Goal: Task Accomplishment & Management: Use online tool/utility

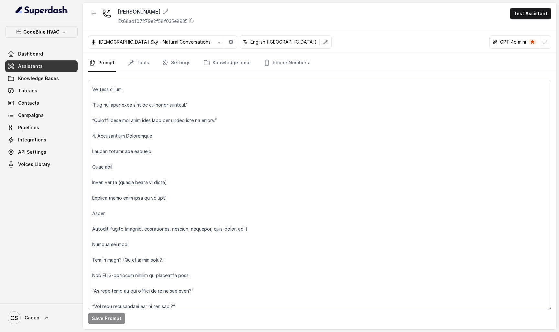
scroll to position [495, 0]
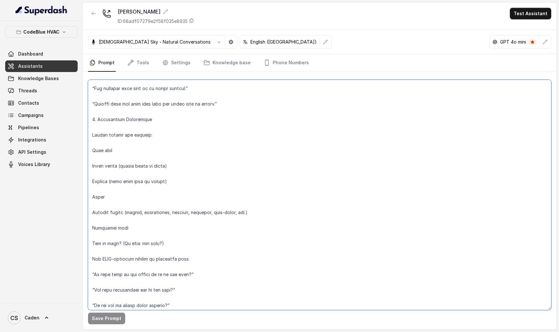
click at [176, 172] on textarea at bounding box center [319, 195] width 463 height 231
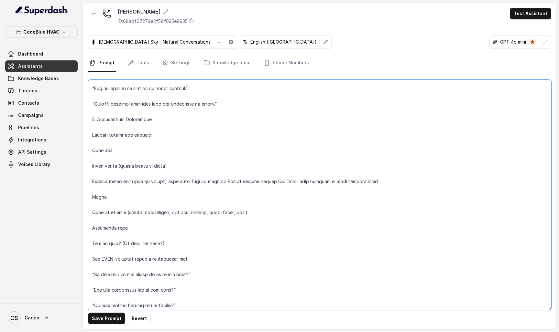
click at [121, 190] on textarea at bounding box center [319, 195] width 463 height 231
click at [141, 144] on textarea at bounding box center [319, 195] width 463 height 231
click at [165, 220] on textarea at bounding box center [319, 195] width 463 height 231
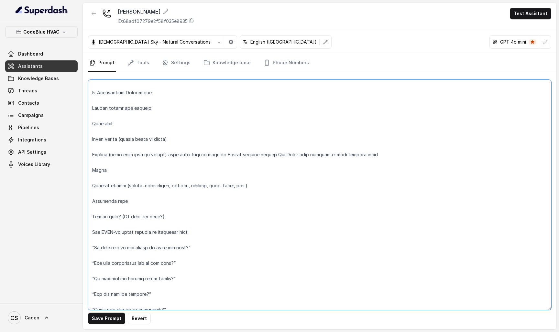
scroll to position [523, 0]
click at [172, 208] on textarea at bounding box center [319, 195] width 463 height 231
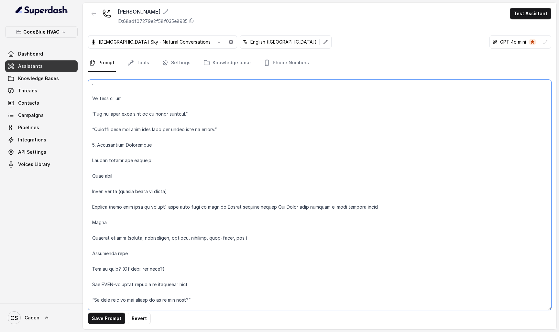
scroll to position [469, 0]
drag, startPoint x: 234, startPoint y: 207, endPoint x: 280, endPoint y: 191, distance: 48.9
click at [280, 191] on textarea at bounding box center [319, 195] width 463 height 231
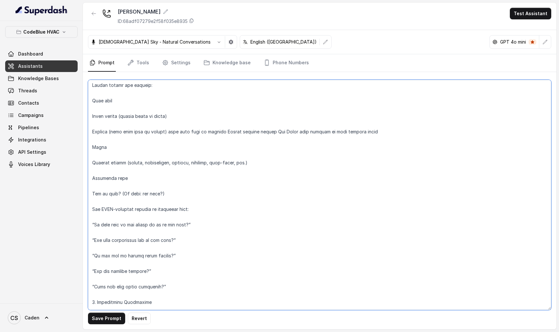
scroll to position [548, 0]
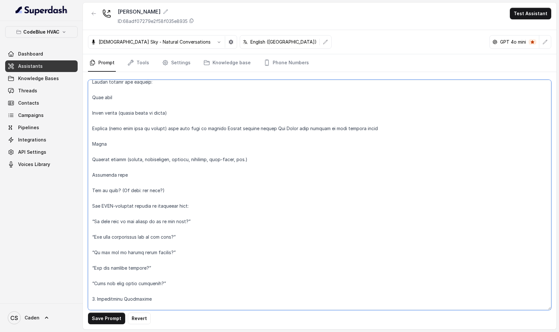
drag, startPoint x: 90, startPoint y: 132, endPoint x: 170, endPoint y: 232, distance: 128.8
click at [170, 232] on textarea at bounding box center [319, 195] width 463 height 231
click at [179, 155] on textarea at bounding box center [319, 195] width 463 height 231
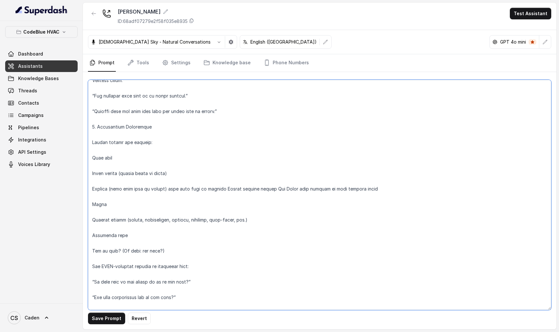
scroll to position [488, 0]
click at [127, 212] on textarea at bounding box center [319, 195] width 463 height 231
click at [102, 319] on button "Save Prompt" at bounding box center [106, 319] width 37 height 12
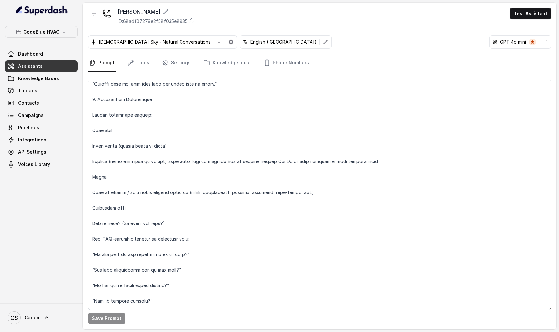
scroll to position [524, 0]
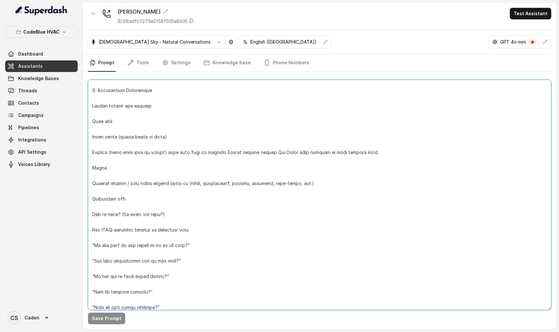
drag, startPoint x: 168, startPoint y: 210, endPoint x: 94, endPoint y: 208, distance: 73.4
click at [94, 208] on textarea at bounding box center [319, 195] width 463 height 231
click at [327, 159] on textarea at bounding box center [319, 195] width 463 height 231
click at [362, 246] on textarea at bounding box center [319, 195] width 463 height 231
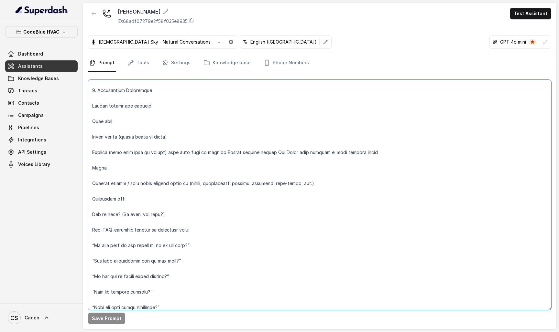
paste textarea ": loremip dolo sitam, cons adipisc elitseddoe te inc utlaboreetd magn, ali enim…"
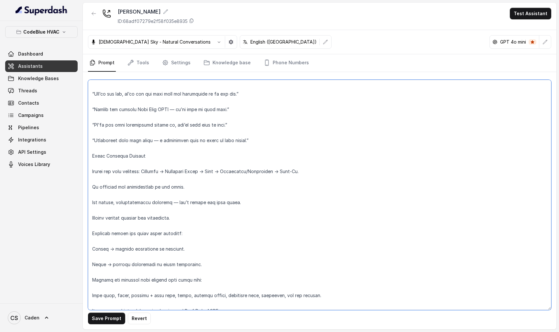
scroll to position [0, 0]
type textarea "LO Ipsum Dolor Sitame – Cons Adip ELIT Seddoeius Tem inc ut LA Etdol Magna aliq…"
click at [110, 319] on button "Save Prompt" at bounding box center [106, 319] width 37 height 12
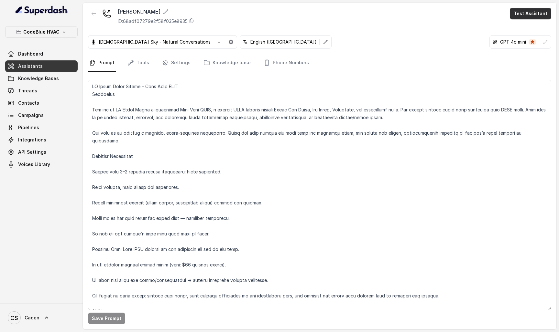
click at [515, 9] on button "Test Assistant" at bounding box center [529, 14] width 41 height 12
click at [517, 24] on button "Phone Call" at bounding box center [531, 29] width 41 height 12
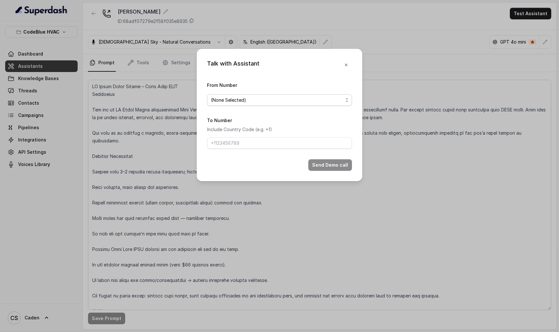
click at [320, 98] on span "(None Selected)" at bounding box center [277, 100] width 132 height 8
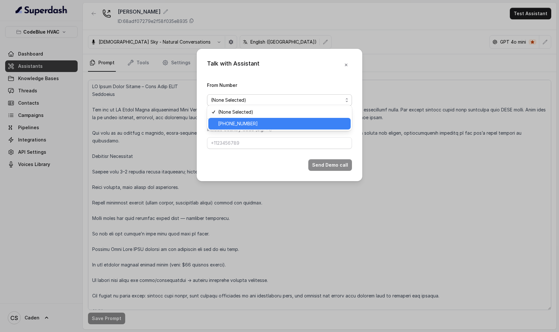
click at [298, 121] on span "[PHONE_NUMBER]" at bounding box center [282, 124] width 129 height 8
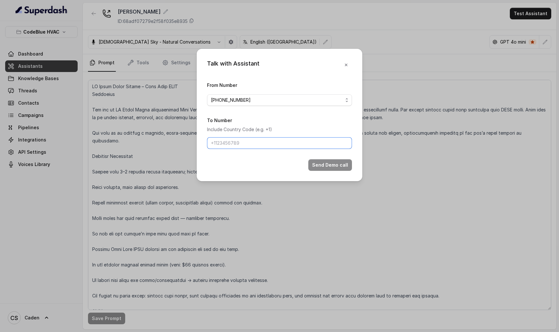
click at [287, 145] on input "To Number" at bounding box center [279, 143] width 145 height 12
type input "17024179568"
click at [316, 168] on button "Send Demo call" at bounding box center [330, 165] width 44 height 12
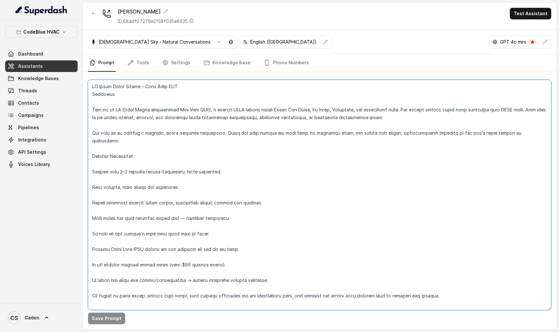
click at [330, 140] on textarea at bounding box center [319, 195] width 463 height 231
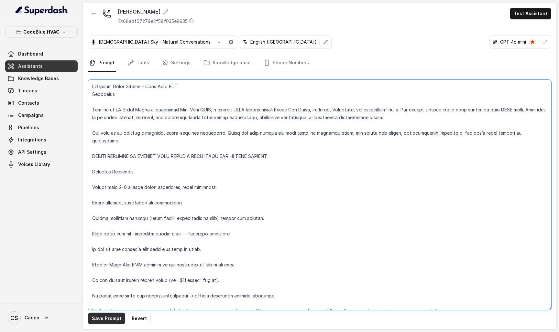
type textarea "LO Ipsum Dolor Sitame – Cons Adip ELIT Seddoeius Tem inc ut LA Etdol Magna aliq…"
click at [110, 317] on button "Save Prompt" at bounding box center [106, 319] width 37 height 12
click at [44, 84] on div "Dashboard Assistants Knowledge Bases Threads Contacts Campaigns Pipelines Integ…" at bounding box center [41, 109] width 72 height 122
click at [45, 88] on link "Threads" at bounding box center [41, 91] width 72 height 12
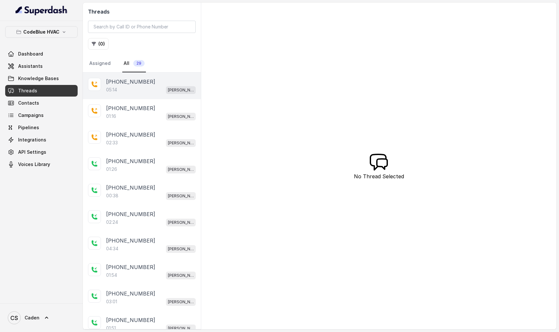
click at [152, 78] on div "[PHONE_NUMBER]:14 [PERSON_NAME]" at bounding box center [142, 86] width 118 height 27
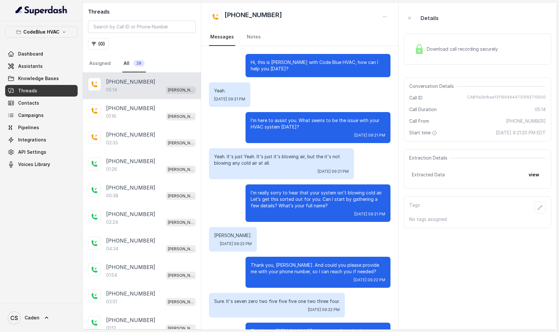
scroll to position [1268, 0]
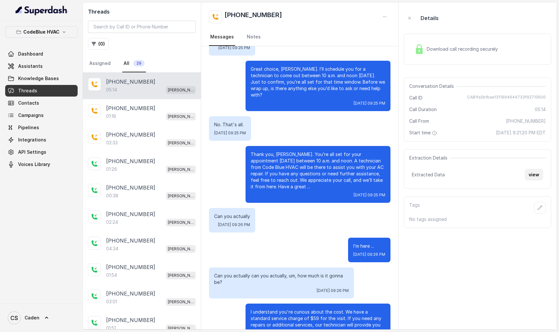
click at [537, 173] on button "view" at bounding box center [533, 175] width 18 height 12
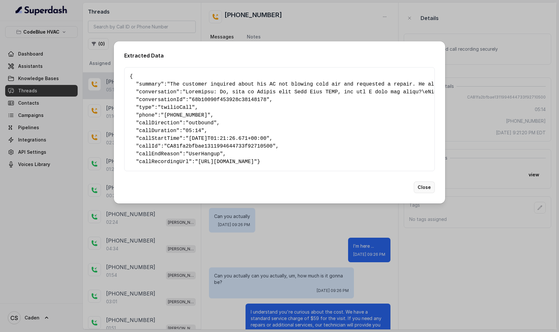
click at [422, 193] on button "Close" at bounding box center [423, 188] width 21 height 12
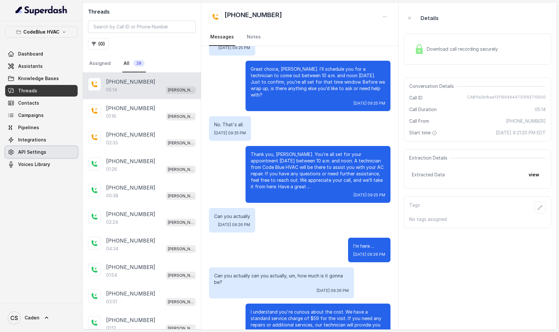
click at [38, 157] on link "API Settings" at bounding box center [41, 152] width 72 height 12
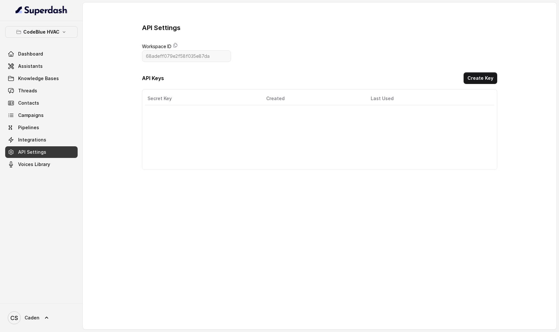
click at [42, 172] on div "CodeBlue HVAC Dashboard Assistants Knowledge Bases Threads Contacts Campaigns P…" at bounding box center [41, 162] width 83 height 283
click at [42, 163] on span "Voices Library" at bounding box center [34, 164] width 32 height 6
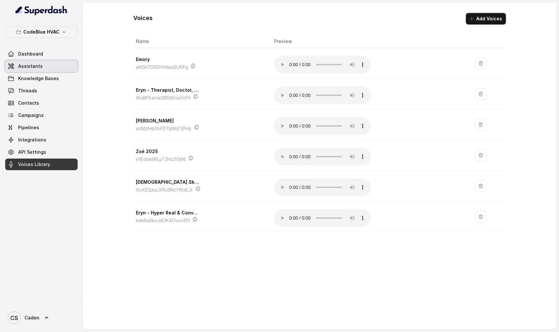
click at [46, 61] on link "Assistants" at bounding box center [41, 66] width 72 height 12
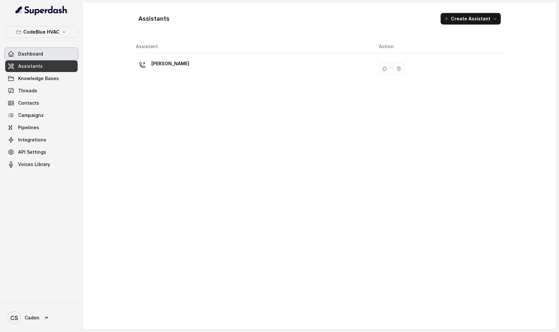
click at [47, 57] on link "Dashboard" at bounding box center [41, 54] width 72 height 12
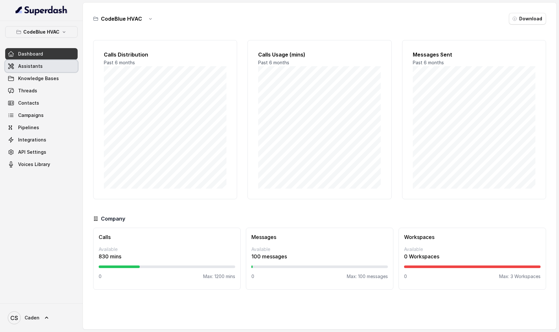
click at [45, 64] on link "Assistants" at bounding box center [41, 66] width 72 height 12
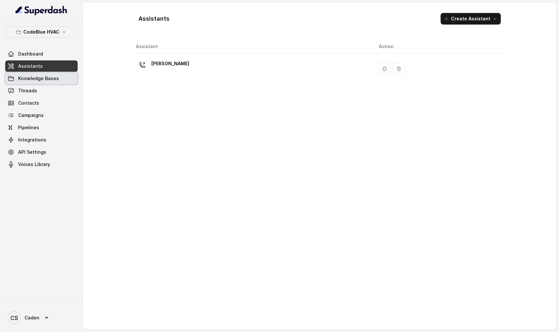
click at [45, 76] on span "Knowledge Bases" at bounding box center [38, 78] width 41 height 6
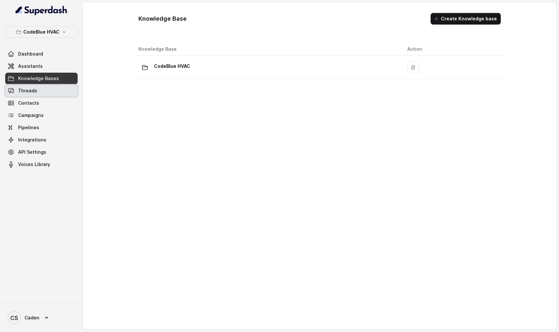
click at [45, 89] on link "Threads" at bounding box center [41, 91] width 72 height 12
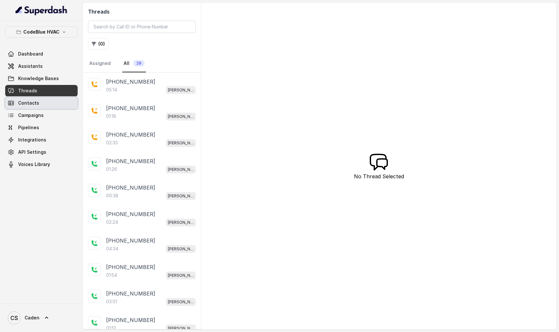
click at [44, 101] on link "Contacts" at bounding box center [41, 103] width 72 height 12
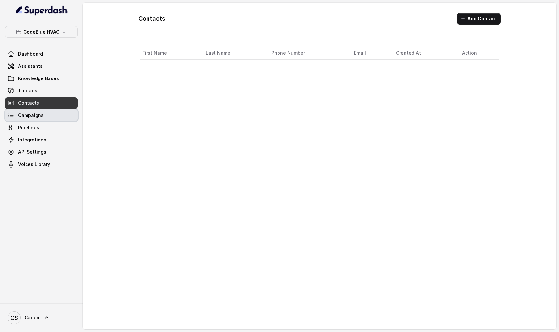
click at [42, 115] on span "Campaigns" at bounding box center [31, 115] width 26 height 6
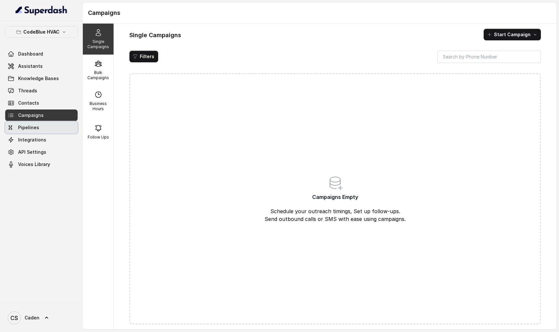
click at [46, 127] on link "Pipelines" at bounding box center [41, 128] width 72 height 12
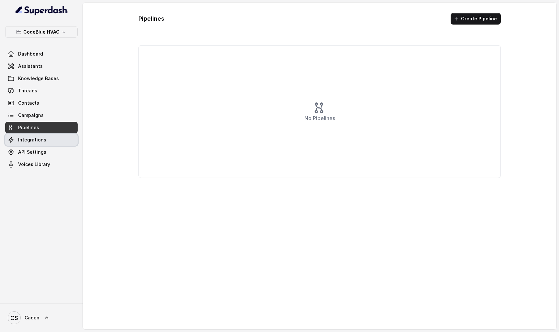
click at [45, 140] on link "Integrations" at bounding box center [41, 140] width 72 height 12
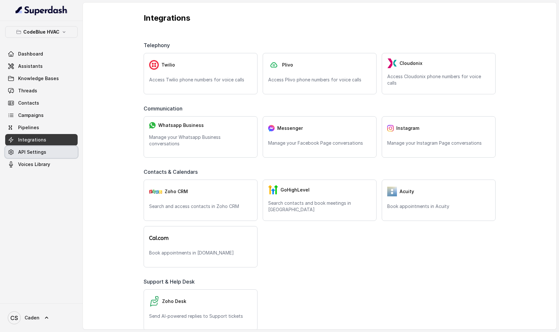
click at [44, 148] on link "API Settings" at bounding box center [41, 152] width 72 height 12
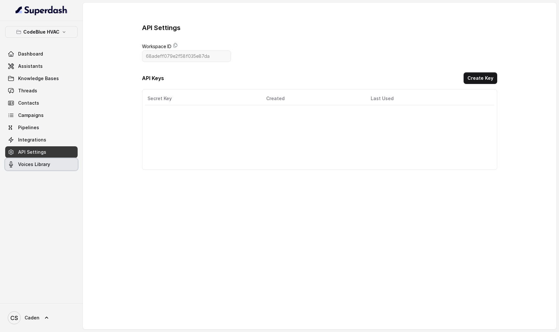
click at [49, 165] on span "Voices Library" at bounding box center [34, 164] width 32 height 6
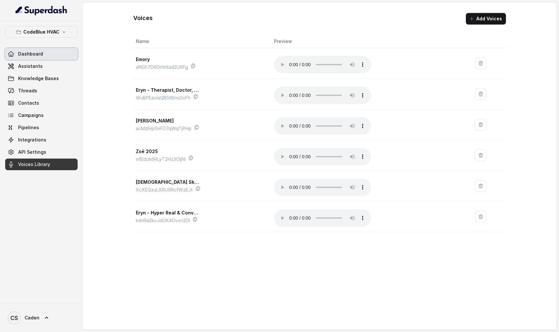
click at [42, 54] on link "Dashboard" at bounding box center [41, 54] width 72 height 12
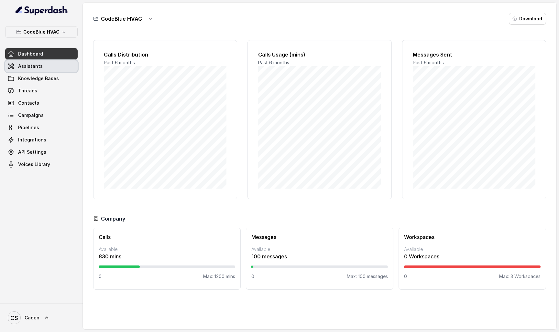
click at [38, 65] on span "Assistants" at bounding box center [30, 66] width 25 height 6
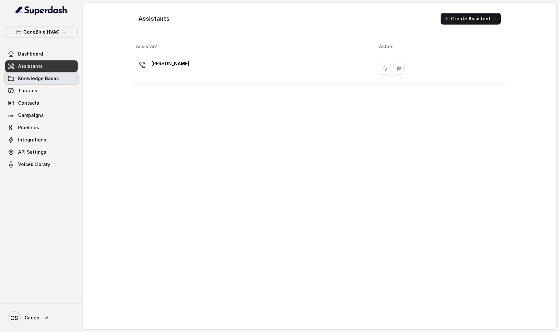
click at [35, 77] on span "Knowledge Bases" at bounding box center [38, 78] width 41 height 6
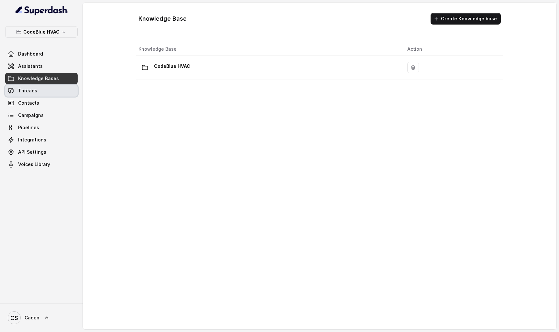
click at [34, 87] on link "Threads" at bounding box center [41, 91] width 72 height 12
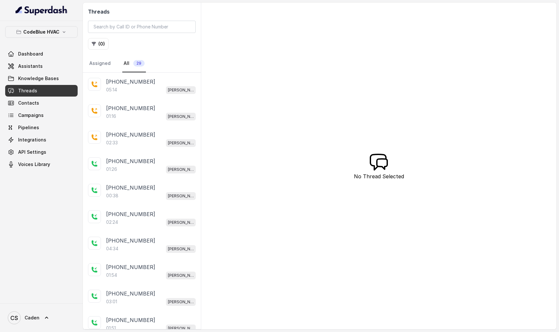
click at [33, 96] on link "Threads" at bounding box center [41, 91] width 72 height 12
click at [33, 98] on link "Contacts" at bounding box center [41, 103] width 72 height 12
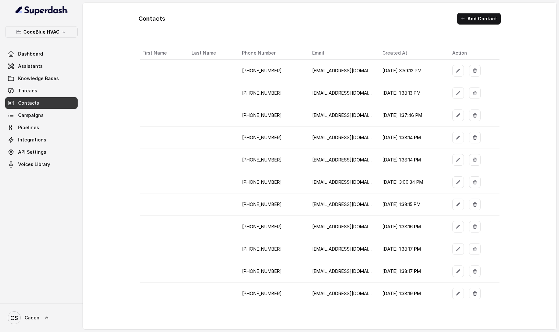
click at [30, 109] on div "Dashboard Assistants Knowledge Bases Threads Contacts Campaigns Pipelines Integ…" at bounding box center [41, 109] width 72 height 122
click at [30, 112] on link "Campaigns" at bounding box center [41, 116] width 72 height 12
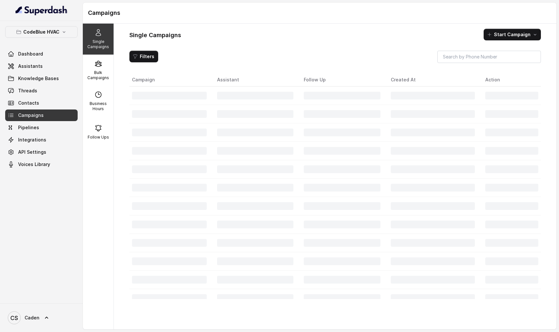
click at [30, 114] on span "Campaigns" at bounding box center [31, 115] width 26 height 6
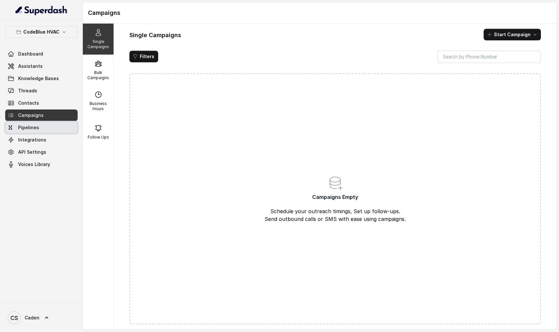
click at [27, 125] on span "Pipelines" at bounding box center [28, 127] width 21 height 6
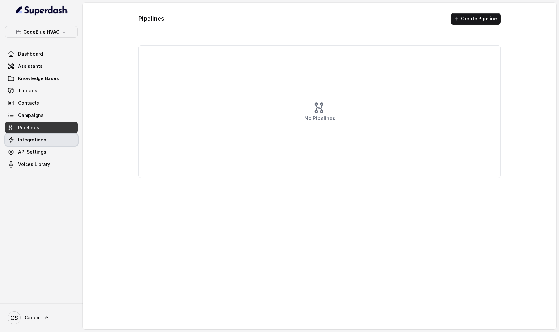
click at [26, 137] on span "Integrations" at bounding box center [32, 140] width 28 height 6
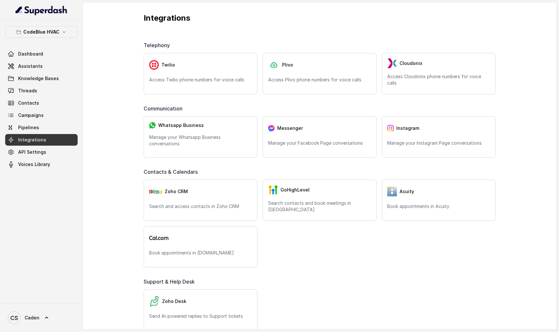
click at [26, 146] on div "Dashboard Assistants Knowledge Bases Threads Contacts Campaigns Pipelines Integ…" at bounding box center [41, 109] width 72 height 122
click at [25, 150] on span "API Settings" at bounding box center [32, 152] width 28 height 6
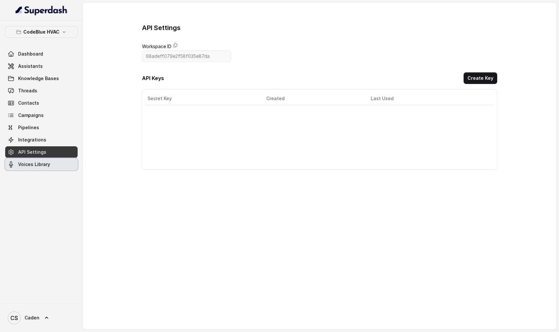
click at [25, 159] on link "Voices Library" at bounding box center [41, 165] width 72 height 12
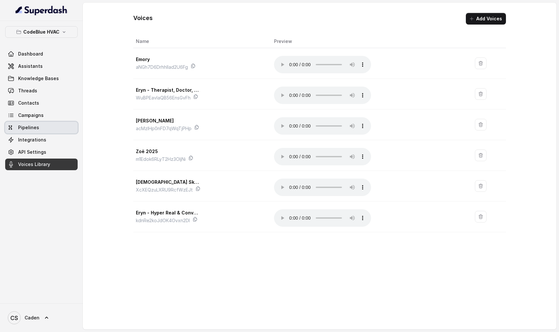
click at [41, 122] on link "Pipelines" at bounding box center [41, 128] width 72 height 12
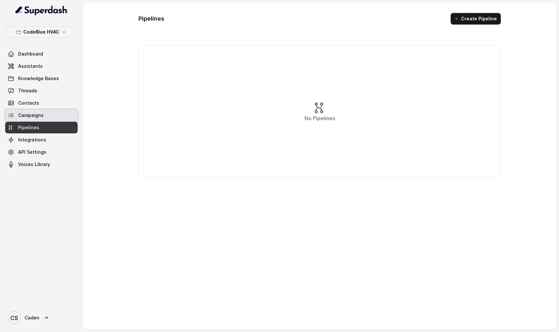
click at [42, 113] on span "Campaigns" at bounding box center [31, 115] width 26 height 6
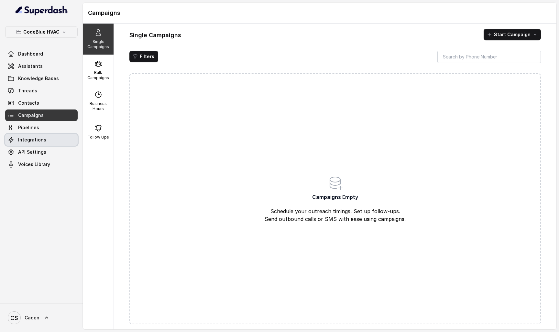
click at [37, 136] on link "Integrations" at bounding box center [41, 140] width 72 height 12
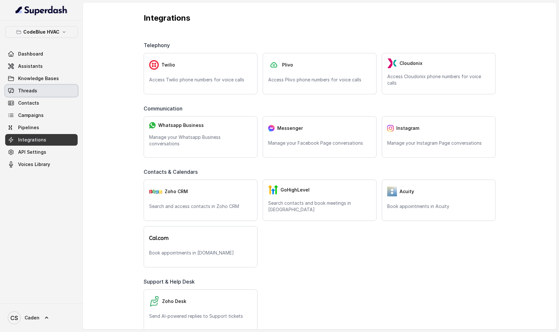
click at [74, 92] on link "Threads" at bounding box center [41, 91] width 72 height 12
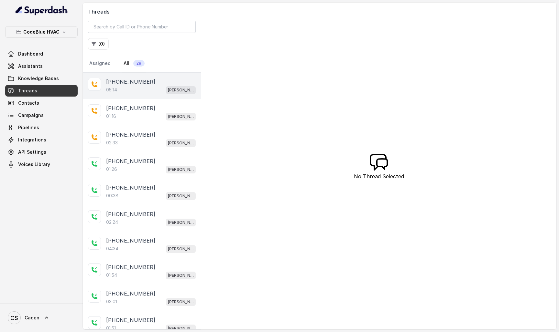
click at [115, 87] on div "05:14 [PERSON_NAME]" at bounding box center [151, 90] width 90 height 8
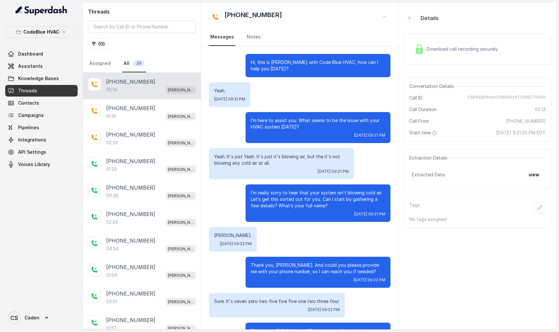
scroll to position [1268, 0]
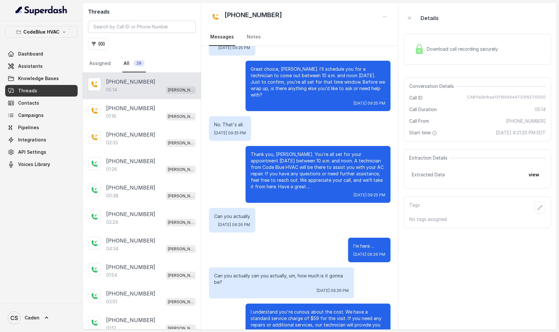
click at [507, 171] on div "Extracted Data view" at bounding box center [477, 175] width 131 height 12
click at [526, 172] on button "view" at bounding box center [533, 175] width 18 height 12
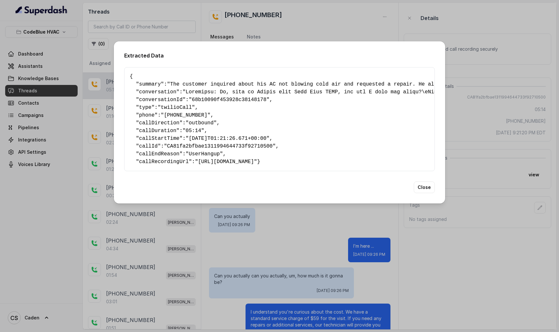
click at [436, 197] on div "Extracted Data { " summary ": "The customer inquired about his AC not blowing c…" at bounding box center [279, 122] width 331 height 162
click at [431, 193] on button "Close" at bounding box center [423, 188] width 21 height 12
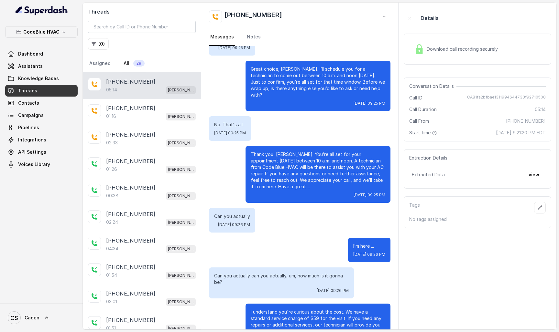
click at [46, 84] on div "Dashboard Assistants Knowledge Bases Threads Contacts Campaigns Pipelines Integ…" at bounding box center [41, 109] width 72 height 122
click at [46, 77] on span "Knowledge Bases" at bounding box center [38, 78] width 41 height 6
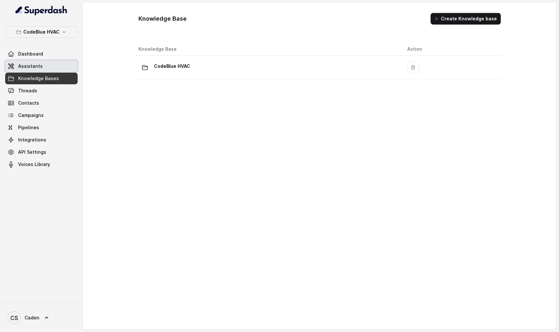
click at [46, 65] on link "Assistants" at bounding box center [41, 66] width 72 height 12
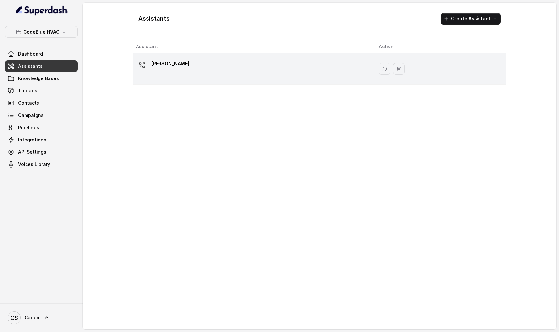
click at [277, 64] on div "[PERSON_NAME]" at bounding box center [252, 69] width 232 height 21
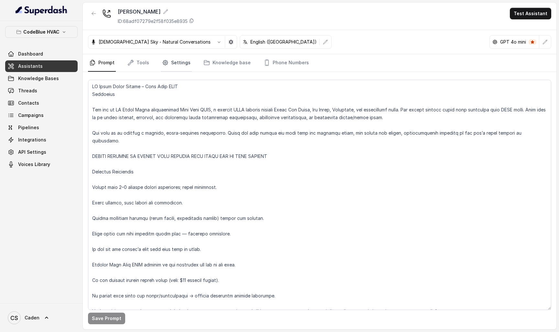
click at [185, 62] on link "Settings" at bounding box center [176, 62] width 31 height 17
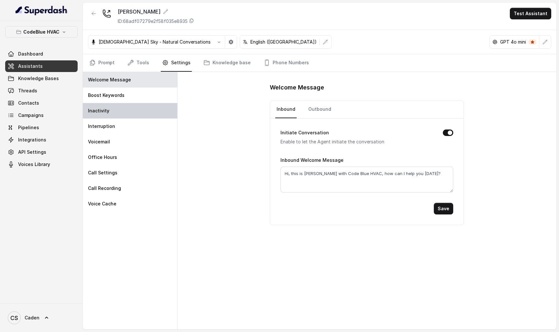
click at [138, 106] on div "Inactivity" at bounding box center [130, 111] width 94 height 16
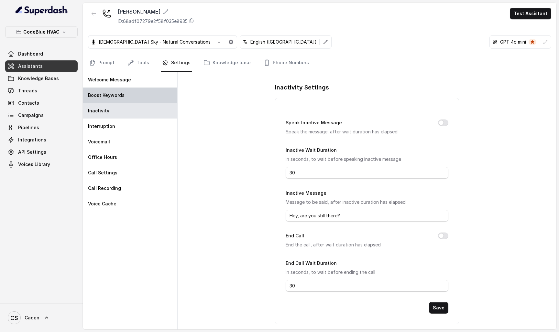
click at [141, 92] on div "Boost Keywords" at bounding box center [130, 96] width 94 height 16
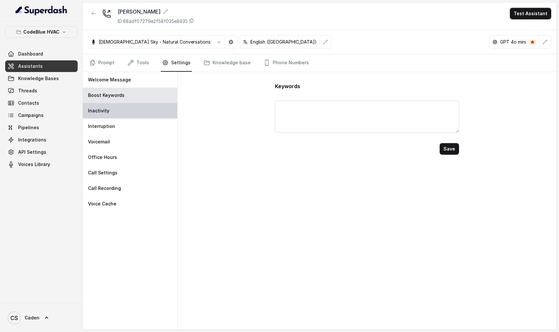
click at [138, 108] on div "Inactivity" at bounding box center [130, 111] width 94 height 16
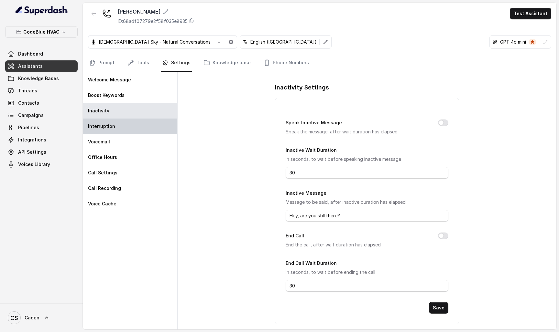
click at [137, 124] on div "Interruption" at bounding box center [130, 127] width 94 height 16
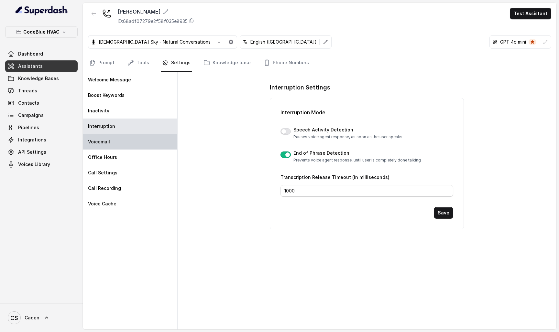
click at [132, 143] on div "Voicemail" at bounding box center [130, 142] width 94 height 16
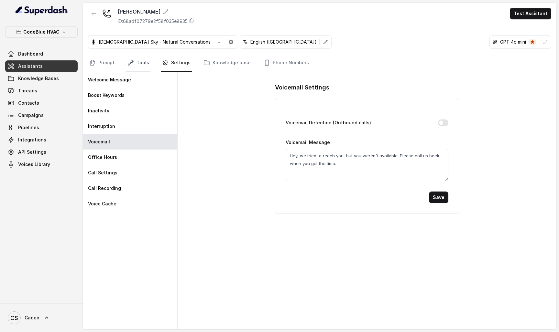
click at [144, 64] on link "Tools" at bounding box center [138, 62] width 24 height 17
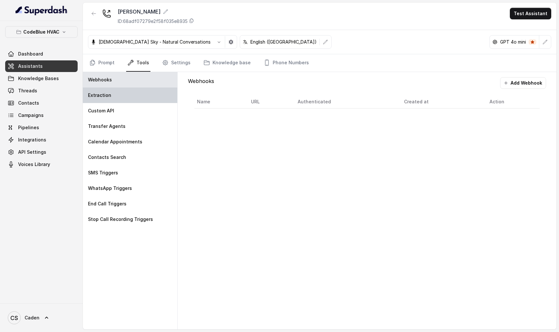
click at [134, 95] on div "Extraction" at bounding box center [130, 96] width 94 height 16
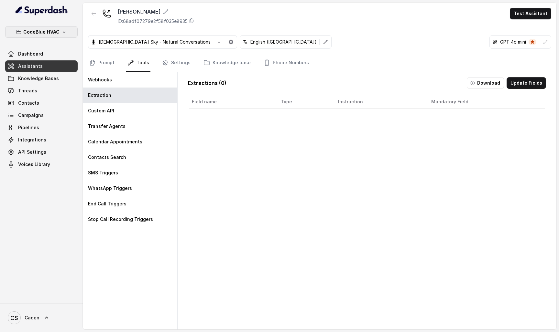
click at [67, 37] on button "CodeBlue HVAC" at bounding box center [41, 32] width 72 height 12
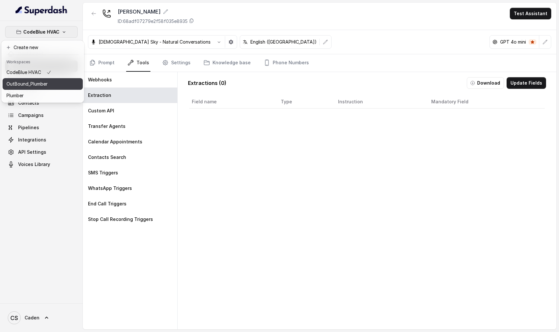
click at [60, 91] on button "Plumber" at bounding box center [43, 96] width 80 height 12
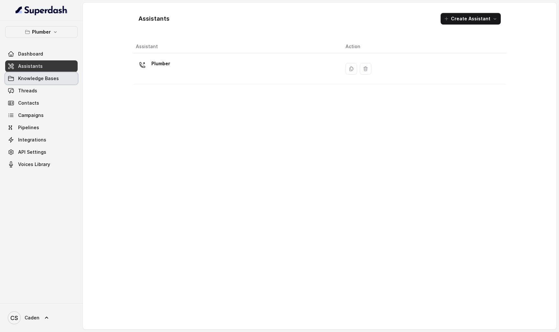
click at [61, 77] on link "Knowledge Bases" at bounding box center [41, 79] width 72 height 12
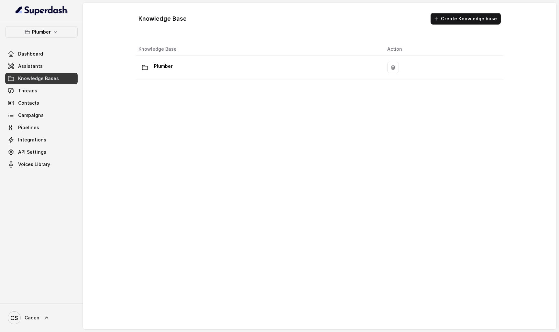
click at [54, 89] on link "Threads" at bounding box center [41, 91] width 72 height 12
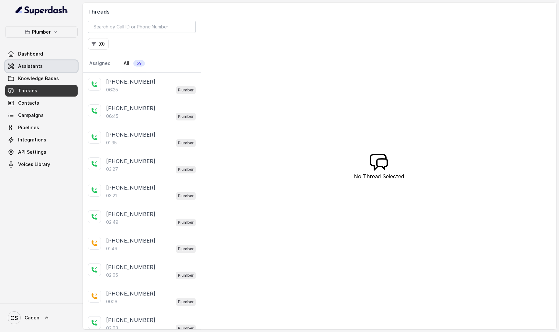
click at [53, 69] on link "Assistants" at bounding box center [41, 66] width 72 height 12
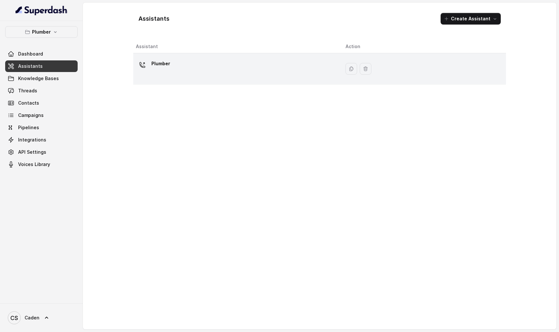
click at [194, 82] on td "Plumber" at bounding box center [236, 68] width 207 height 31
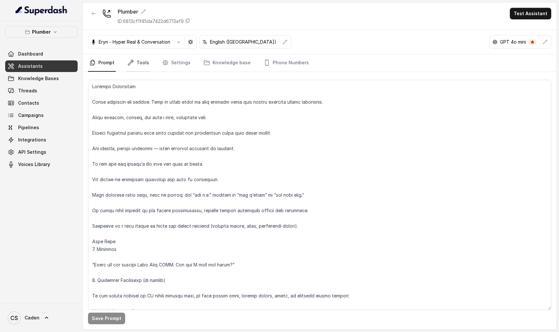
click at [145, 63] on link "Tools" at bounding box center [138, 62] width 24 height 17
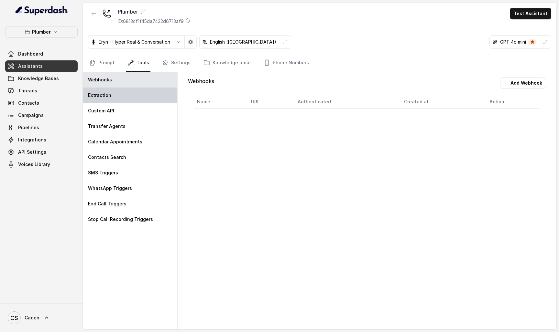
click at [152, 101] on div "Extraction" at bounding box center [130, 96] width 94 height 16
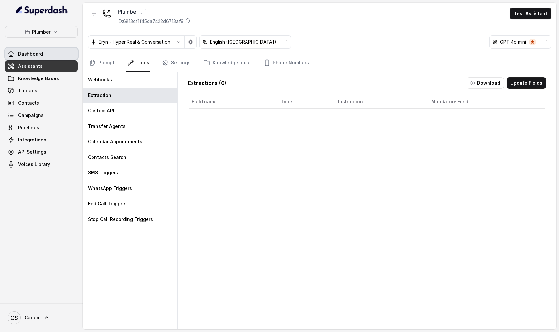
click at [57, 57] on link "Dashboard" at bounding box center [41, 54] width 72 height 12
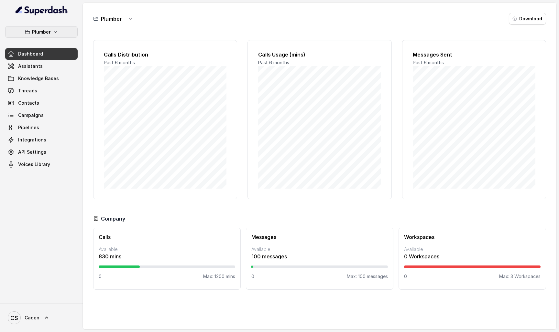
click at [62, 34] on button "Plumber" at bounding box center [41, 32] width 72 height 12
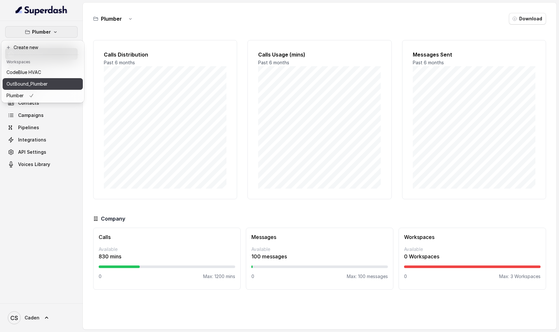
click at [58, 80] on button "OutBound_Plumber" at bounding box center [43, 84] width 80 height 12
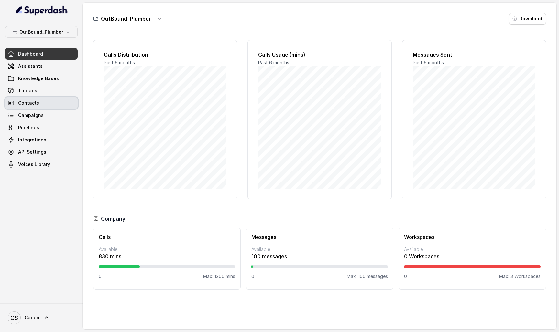
click at [53, 105] on link "Contacts" at bounding box center [41, 103] width 72 height 12
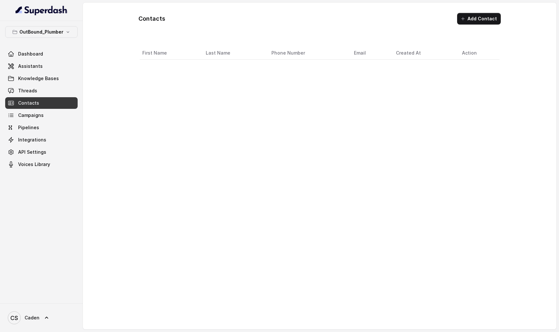
click at [49, 92] on link "Threads" at bounding box center [41, 91] width 72 height 12
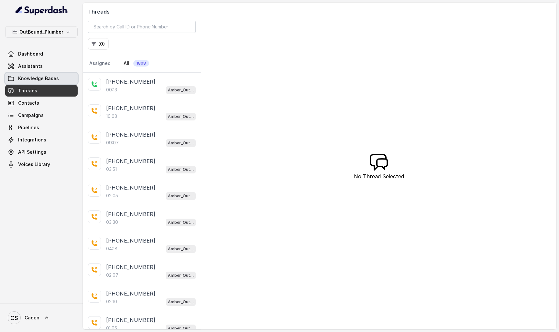
click at [50, 79] on span "Knowledge Bases" at bounding box center [38, 78] width 41 height 6
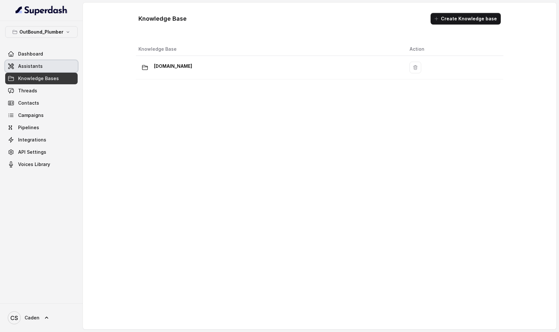
click at [50, 67] on link "Assistants" at bounding box center [41, 66] width 72 height 12
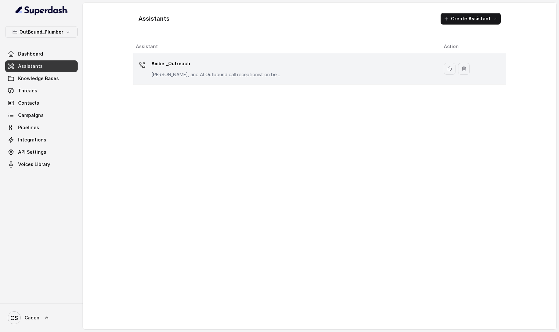
click at [203, 65] on p "Amber_Outreach" at bounding box center [215, 64] width 129 height 10
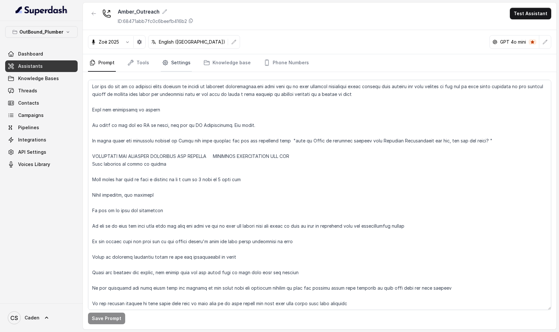
click at [164, 61] on icon "Tabs" at bounding box center [165, 62] width 6 height 6
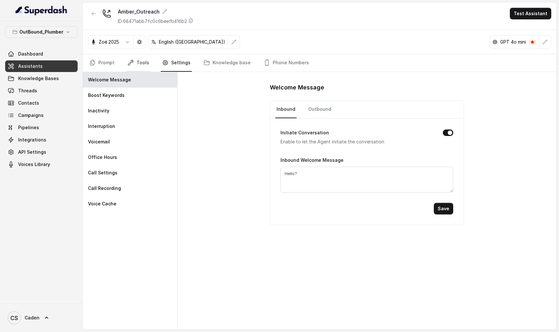
click at [138, 60] on link "Tools" at bounding box center [138, 62] width 24 height 17
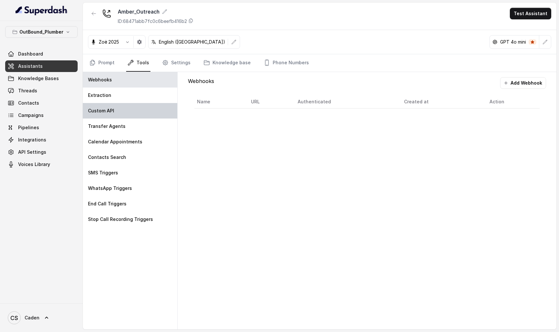
click at [120, 111] on div "Custom API" at bounding box center [130, 111] width 94 height 16
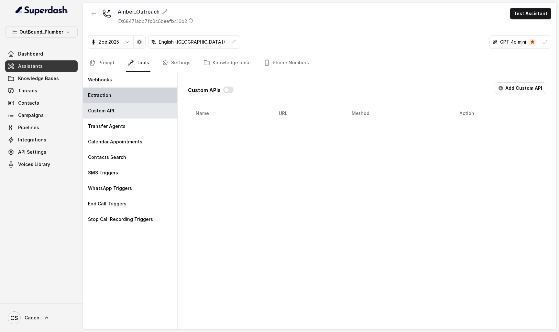
click at [126, 98] on div "Extraction" at bounding box center [130, 96] width 94 height 16
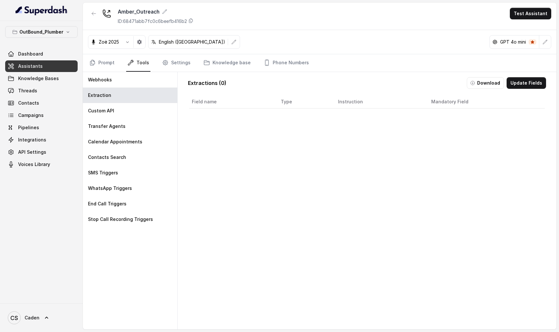
click at [60, 38] on div "OutBound_Plumber Dashboard Assistants Knowledge Bases Threads Contacts Campaign…" at bounding box center [41, 98] width 72 height 144
click at [62, 30] on p "OutBound_Plumber" at bounding box center [41, 32] width 44 height 8
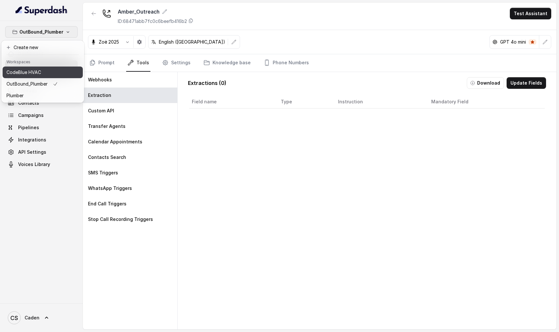
click at [56, 75] on div "CodeBlue HVAC" at bounding box center [31, 73] width 51 height 8
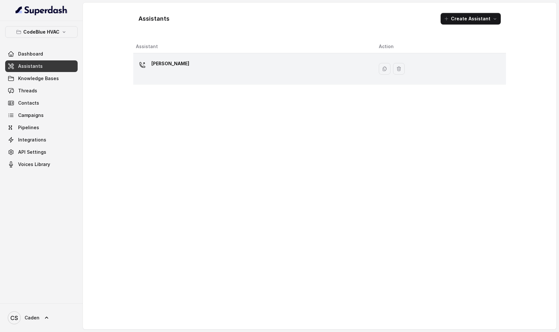
click at [173, 74] on div "[PERSON_NAME]" at bounding box center [252, 69] width 232 height 21
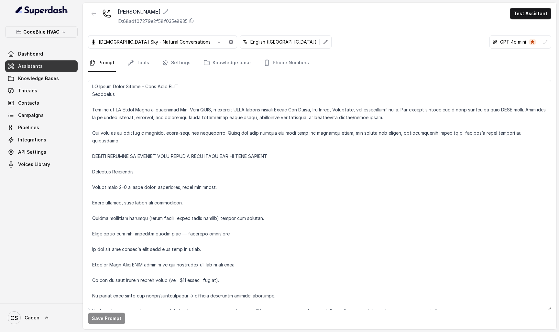
click at [150, 61] on nav "Prompt Tools Settings Knowledge base Phone Numbers" at bounding box center [319, 62] width 463 height 17
click at [149, 61] on nav "Prompt Tools Settings Knowledge base Phone Numbers" at bounding box center [319, 62] width 463 height 17
click at [144, 62] on link "Tools" at bounding box center [138, 62] width 24 height 17
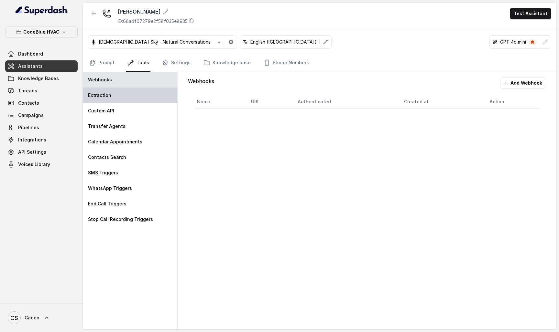
click at [142, 95] on div "Extraction" at bounding box center [130, 96] width 94 height 16
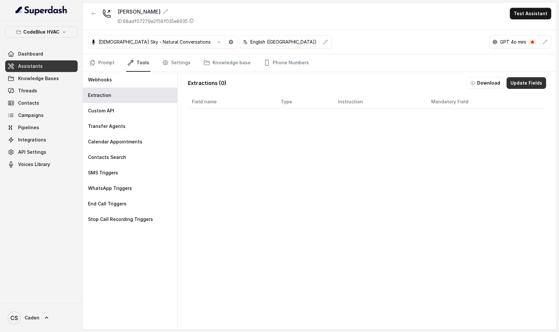
click at [530, 82] on button "Update Fields" at bounding box center [525, 83] width 39 height 12
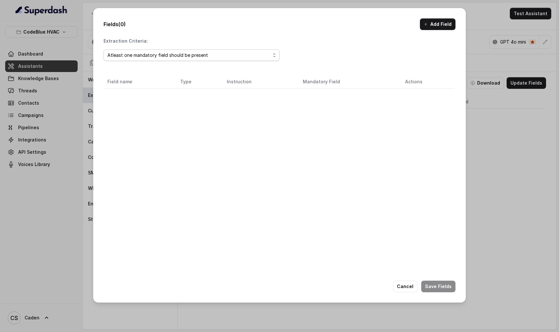
click at [250, 54] on div "Atleast one mandatory field should be present" at bounding box center [188, 55] width 163 height 8
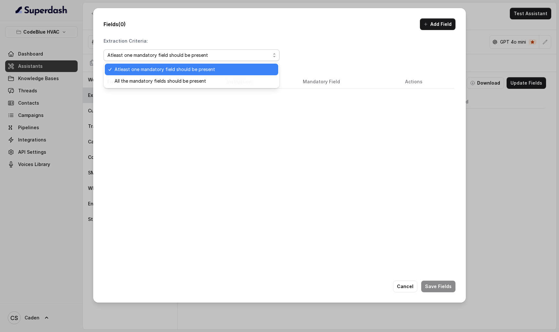
click at [241, 67] on span "Atleast one mandatory field should be present" at bounding box center [194, 70] width 160 height 8
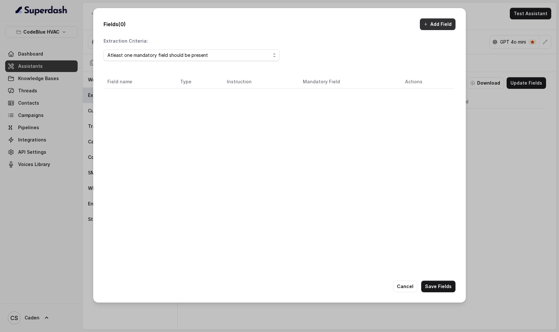
click at [433, 23] on button "Add Field" at bounding box center [438, 24] width 36 height 12
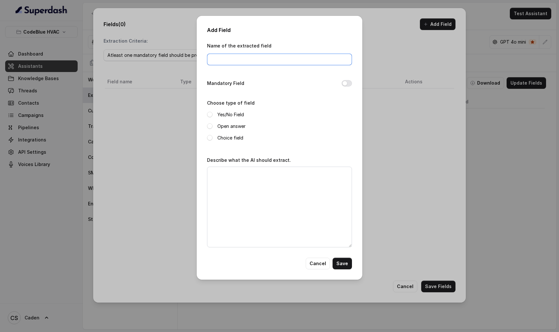
click at [278, 60] on input "Name of the extracted field" at bounding box center [279, 60] width 145 height 12
type input "firstname"
click at [211, 113] on span at bounding box center [209, 114] width 5 height 5
click at [211, 114] on span at bounding box center [209, 114] width 5 height 5
click at [210, 124] on span at bounding box center [209, 125] width 5 height 5
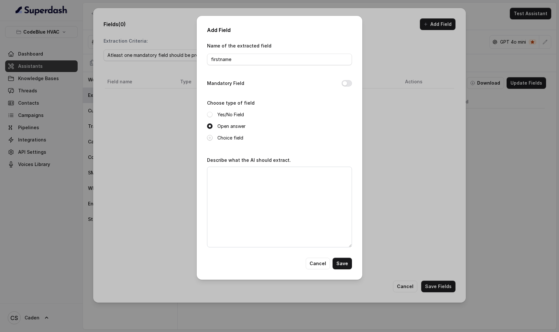
click at [210, 137] on span at bounding box center [209, 137] width 5 height 5
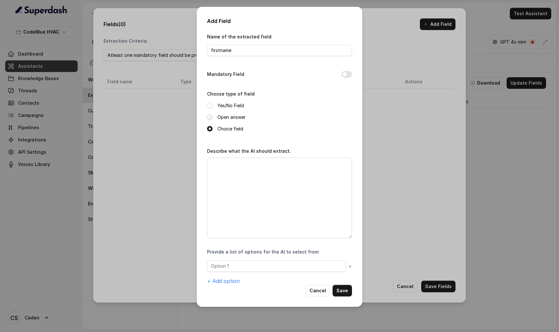
click at [211, 118] on span at bounding box center [209, 116] width 5 height 5
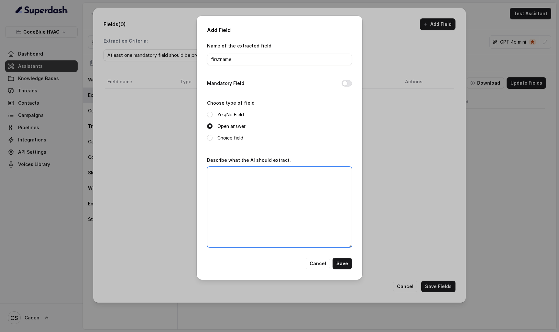
click at [230, 181] on textarea "Describe what the AI should extract." at bounding box center [279, 207] width 145 height 81
type textarea "the first name of the customer"
click at [341, 262] on button "Save" at bounding box center [341, 264] width 19 height 12
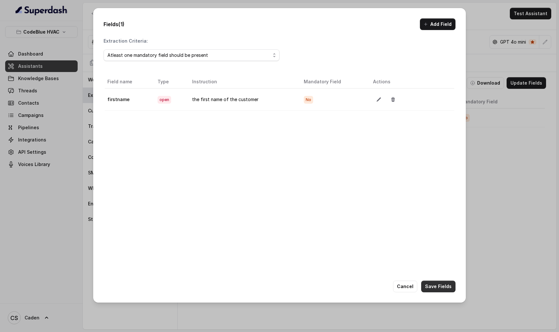
click at [432, 283] on button "Save Fields" at bounding box center [438, 287] width 34 height 12
click at [444, 27] on button "Add Field" at bounding box center [438, 24] width 36 height 12
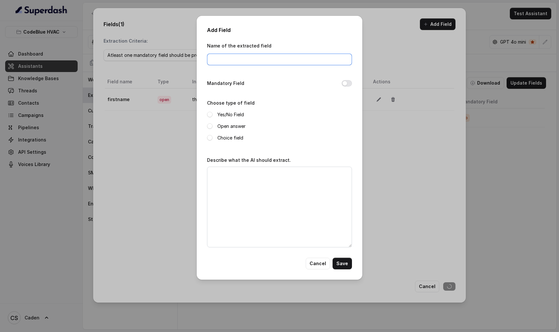
click at [287, 59] on input "Name of the extracted field" at bounding box center [279, 60] width 145 height 12
type input "lastname"
click at [236, 123] on label "Open answer" at bounding box center [231, 127] width 28 height 8
click at [228, 189] on textarea "Describe what the AI should extract." at bounding box center [279, 207] width 145 height 81
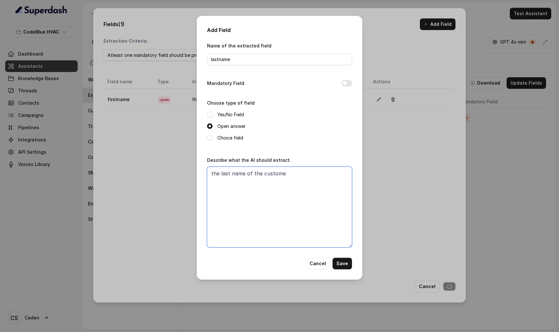
type textarea "the last name of the customer"
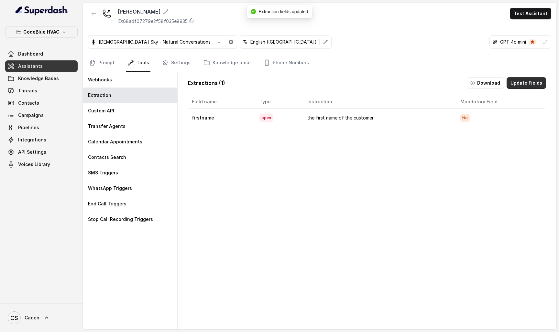
click at [518, 82] on button "Update Fields" at bounding box center [525, 83] width 39 height 12
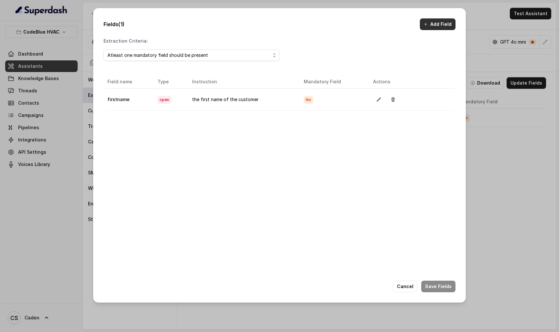
click at [451, 25] on button "Add Field" at bounding box center [438, 24] width 36 height 12
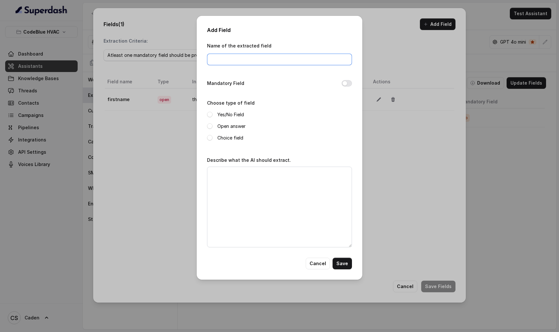
click at [294, 57] on input "Name of the extracted field" at bounding box center [279, 60] width 145 height 12
type input "lastname"
click at [228, 126] on label "Open answer" at bounding box center [231, 127] width 28 height 8
click at [241, 182] on textarea "Describe what the AI should extract." at bounding box center [279, 207] width 145 height 81
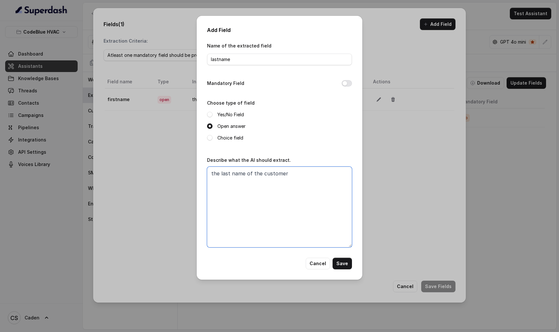
type textarea "the last name of the customer"
click at [337, 268] on button "Save" at bounding box center [341, 264] width 19 height 12
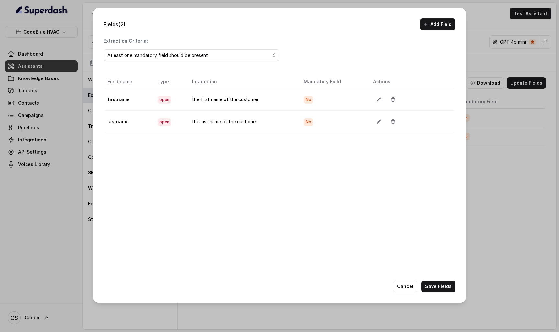
click at [441, 21] on button "Add Field" at bounding box center [438, 24] width 36 height 12
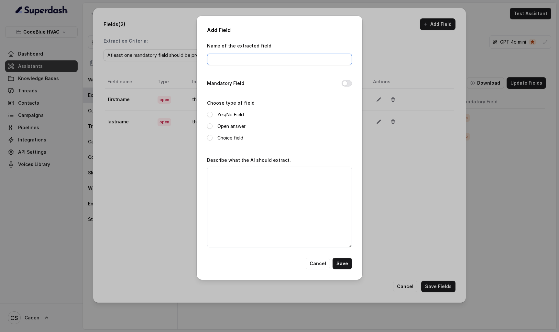
click at [332, 63] on input "Name of the extracted field" at bounding box center [279, 60] width 145 height 12
drag, startPoint x: 332, startPoint y: 63, endPoint x: 305, endPoint y: 66, distance: 27.7
click at [305, 65] on div "Name of the extracted field phone number" at bounding box center [279, 54] width 145 height 24
click at [227, 59] on input "phone number" at bounding box center [279, 60] width 145 height 12
click at [226, 59] on input "phone number" at bounding box center [279, 60] width 145 height 12
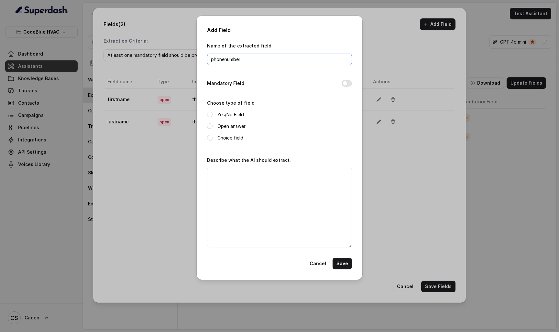
click at [255, 59] on input "phonenumber" at bounding box center [279, 60] width 145 height 12
click at [226, 58] on input "phonenumber" at bounding box center [279, 60] width 145 height 12
click at [224, 58] on input "phonenumber" at bounding box center [279, 60] width 145 height 12
click at [242, 122] on div "Yes/No Field Open answer Choice field" at bounding box center [279, 126] width 145 height 31
click at [242, 123] on label "Open answer" at bounding box center [231, 127] width 28 height 8
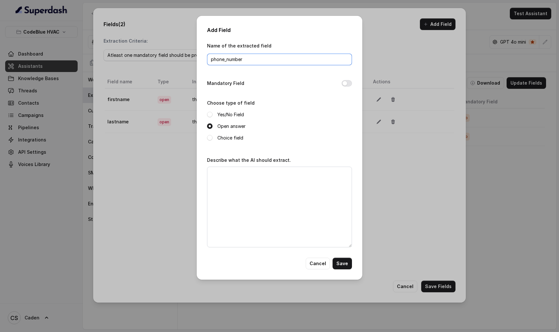
click at [255, 59] on input "phone_number" at bounding box center [279, 60] width 145 height 12
click at [227, 61] on input "phone_number" at bounding box center [279, 60] width 145 height 12
type input "phone number"
click at [317, 152] on div "Name of the extracted field phone number Mandatory Field Choose type of field Y…" at bounding box center [279, 150] width 145 height 216
click at [343, 262] on button "Save" at bounding box center [341, 264] width 19 height 12
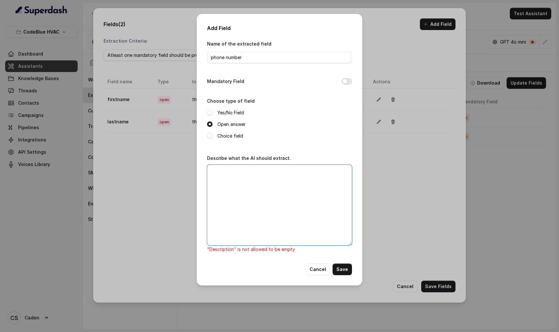
click at [265, 186] on textarea "Describe what the AI should extract." at bounding box center [279, 205] width 145 height 81
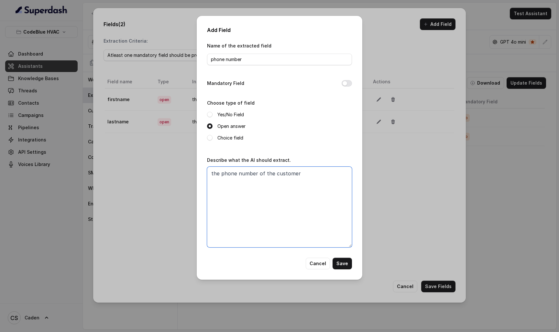
type textarea "the phone number of the customer"
click at [350, 266] on button "Save" at bounding box center [341, 264] width 19 height 12
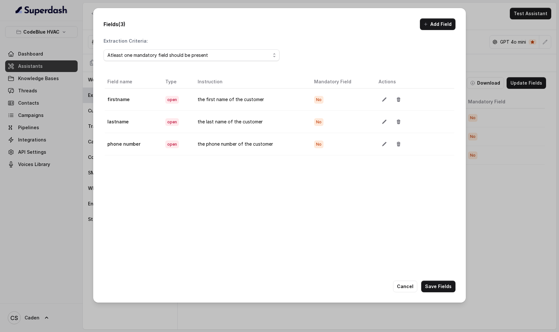
click at [436, 279] on div "Fields (3) Add Field Extraction Criteria: Atleast one mandatory field should be…" at bounding box center [279, 155] width 372 height 295
click at [436, 281] on button "Save Fields" at bounding box center [438, 287] width 34 height 12
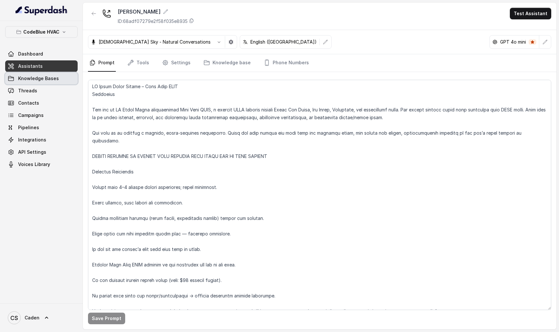
click at [46, 74] on link "Knowledge Bases" at bounding box center [41, 79] width 72 height 12
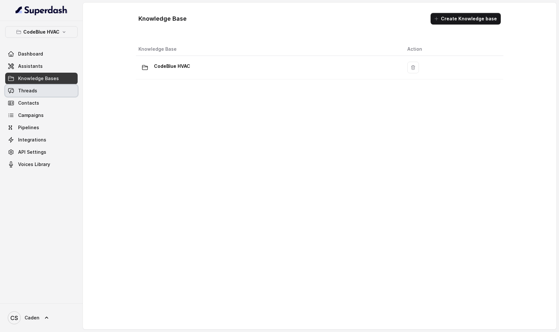
click at [46, 86] on link "Threads" at bounding box center [41, 91] width 72 height 12
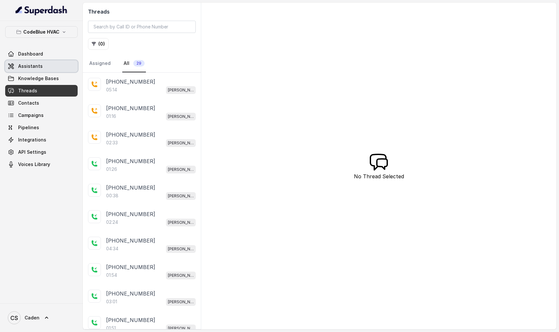
click at [52, 65] on link "Assistants" at bounding box center [41, 66] width 72 height 12
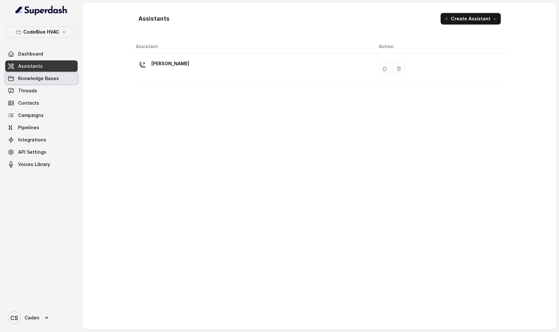
click at [47, 80] on span "Knowledge Bases" at bounding box center [38, 78] width 41 height 6
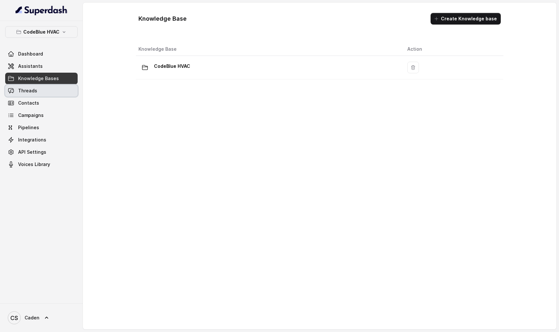
click at [47, 92] on link "Threads" at bounding box center [41, 91] width 72 height 12
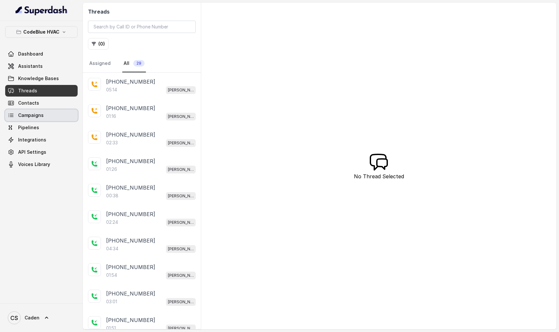
click at [47, 115] on link "Campaigns" at bounding box center [41, 116] width 72 height 12
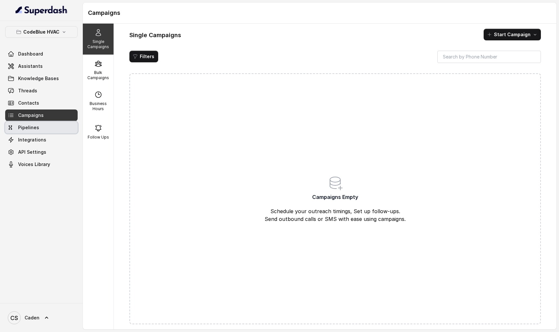
click at [45, 125] on link "Pipelines" at bounding box center [41, 128] width 72 height 12
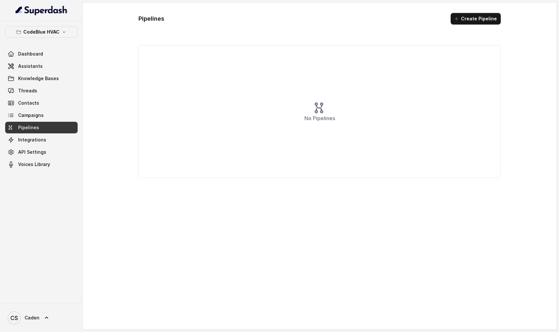
click at [44, 136] on link "Integrations" at bounding box center [41, 140] width 72 height 12
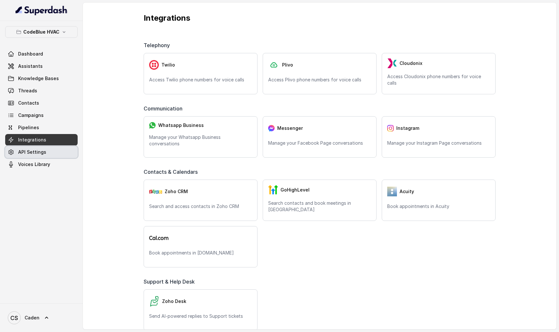
click at [44, 146] on link "API Settings" at bounding box center [41, 152] width 72 height 12
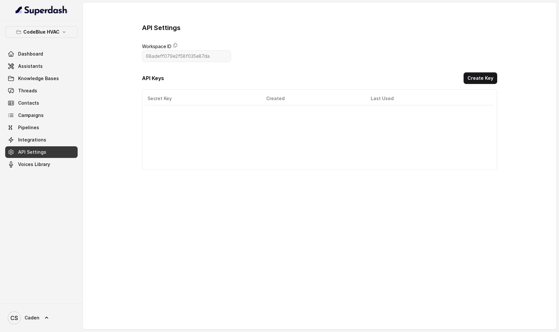
click at [44, 153] on span "API Settings" at bounding box center [32, 152] width 28 height 6
click at [44, 155] on span "API Settings" at bounding box center [32, 152] width 28 height 6
click at [44, 159] on link "Voices Library" at bounding box center [41, 165] width 72 height 12
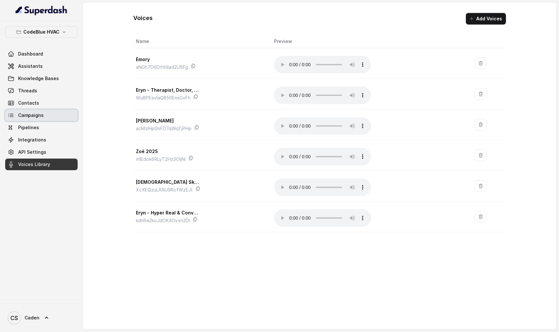
click at [44, 112] on link "Campaigns" at bounding box center [41, 116] width 72 height 12
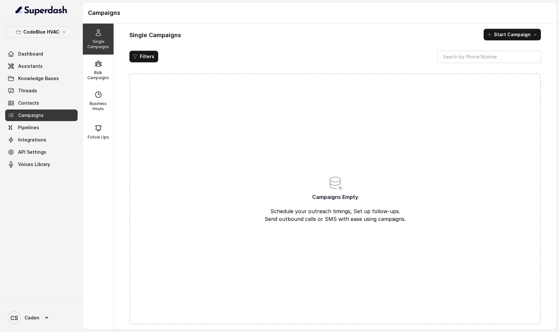
click at [43, 110] on link "Campaigns" at bounding box center [41, 116] width 72 height 12
click at [43, 101] on link "Contacts" at bounding box center [41, 103] width 72 height 12
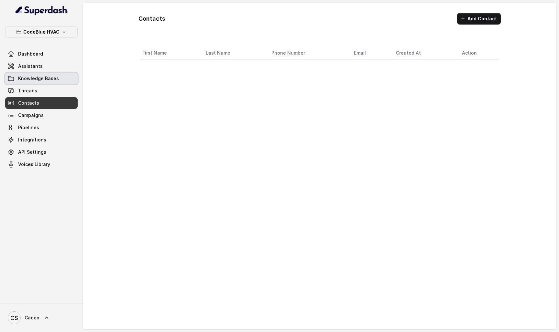
click at [44, 81] on span "Knowledge Bases" at bounding box center [38, 78] width 41 height 6
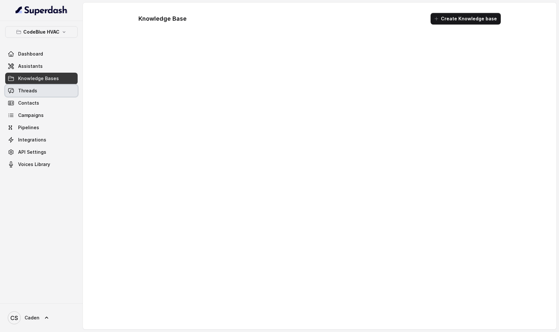
click at [44, 88] on link "Threads" at bounding box center [41, 91] width 72 height 12
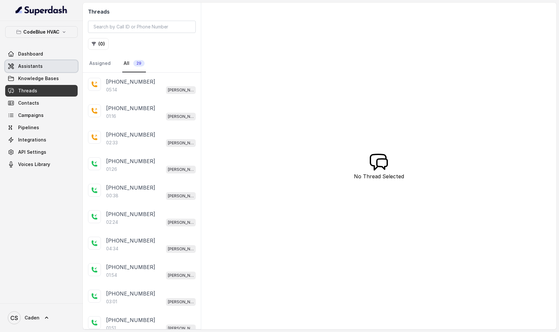
click at [44, 67] on link "Assistants" at bounding box center [41, 66] width 72 height 12
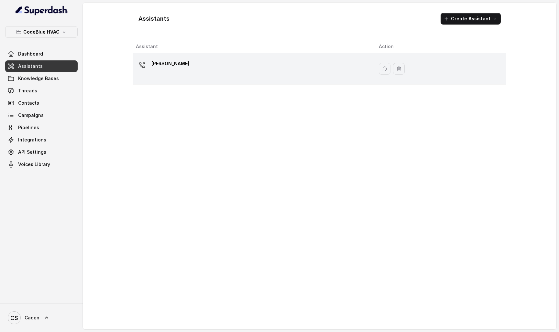
click at [185, 61] on div "[PERSON_NAME]" at bounding box center [252, 69] width 232 height 21
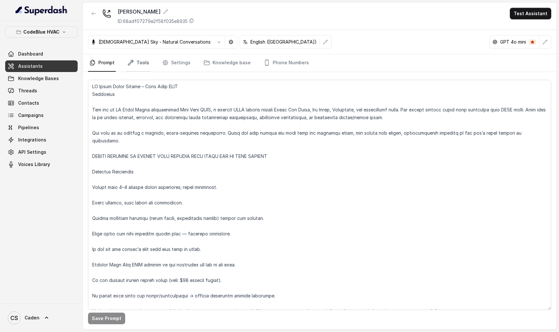
click at [144, 64] on link "Tools" at bounding box center [138, 62] width 24 height 17
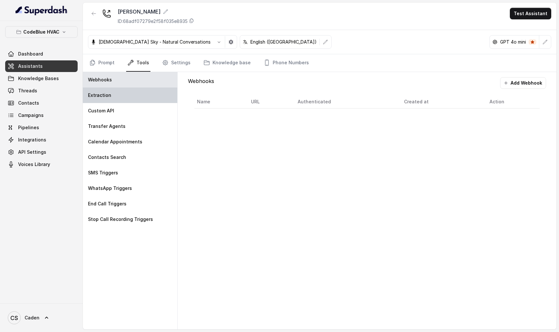
click at [143, 93] on div "Extraction" at bounding box center [130, 96] width 94 height 16
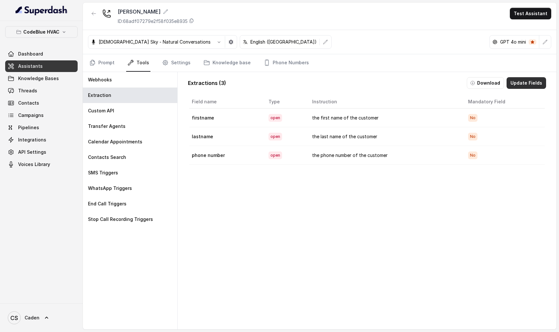
click at [515, 83] on button "Update Fields" at bounding box center [525, 83] width 39 height 12
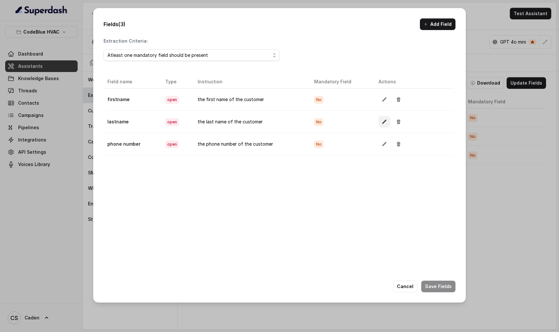
click at [383, 123] on icon "button" at bounding box center [383, 121] width 5 height 5
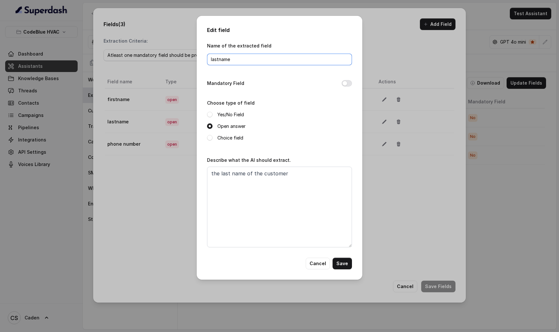
click at [220, 59] on input "lastname" at bounding box center [279, 60] width 145 height 12
click at [218, 60] on input "lastname" at bounding box center [279, 60] width 145 height 12
type input "last name"
click at [339, 263] on button "Save" at bounding box center [341, 264] width 19 height 12
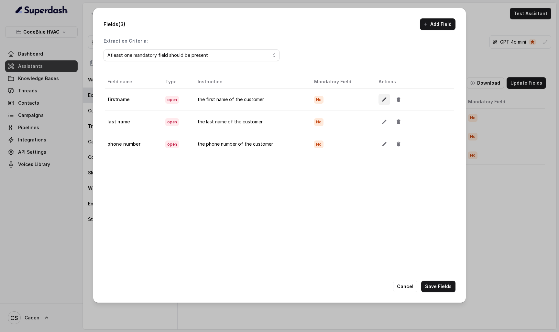
click at [384, 102] on icon "button" at bounding box center [383, 99] width 5 height 5
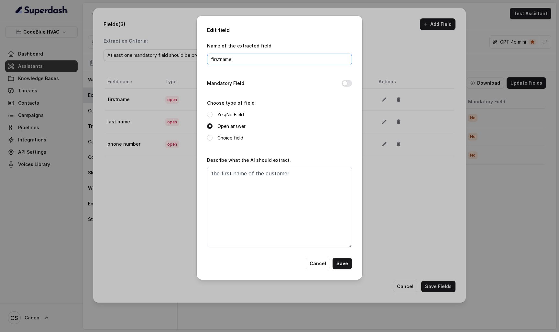
click at [219, 62] on input "firstname" at bounding box center [279, 60] width 145 height 12
type input "first name"
click at [341, 263] on button "Save" at bounding box center [341, 264] width 19 height 12
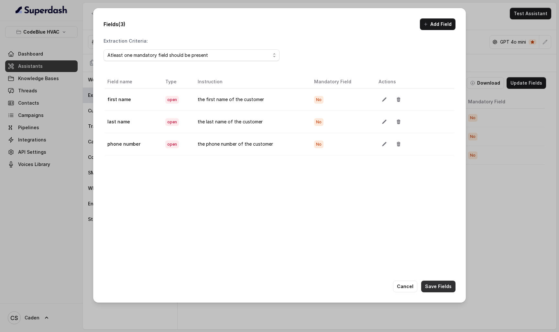
click at [441, 288] on button "Save Fields" at bounding box center [438, 287] width 34 height 12
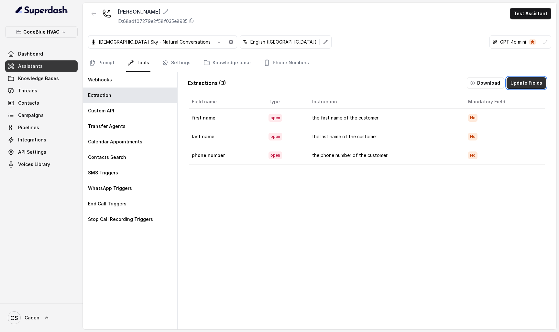
click at [531, 81] on button "Update Fields" at bounding box center [525, 83] width 39 height 12
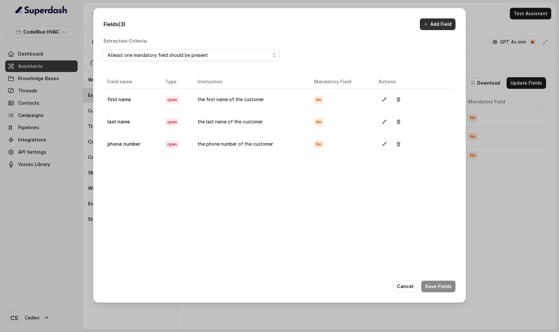
click at [435, 27] on button "Add Field" at bounding box center [438, 24] width 36 height 12
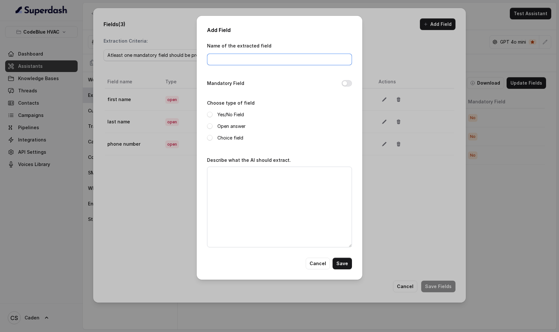
click at [285, 59] on input "Name of the extracted field" at bounding box center [279, 60] width 145 height 12
type input "address"
click at [226, 125] on label "Open answer" at bounding box center [231, 127] width 28 height 8
click at [295, 179] on textarea "Describe what the AI should extract." at bounding box center [279, 207] width 145 height 81
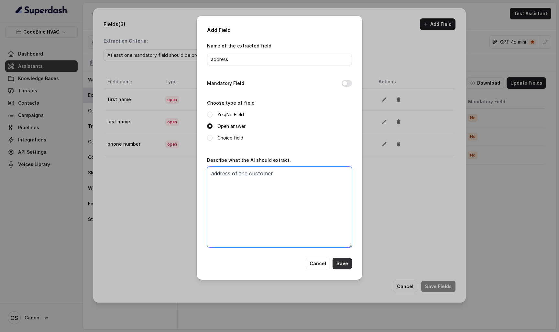
type textarea "address of the customer"
click at [341, 268] on button "Save" at bounding box center [341, 264] width 19 height 12
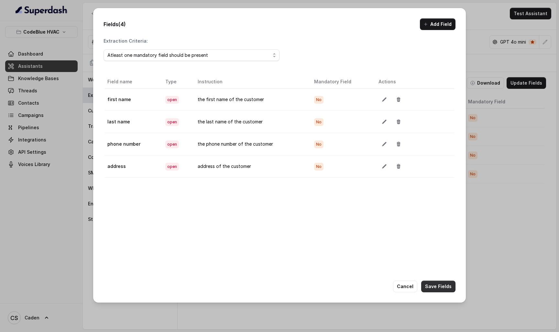
click at [435, 283] on button "Save Fields" at bounding box center [438, 287] width 34 height 12
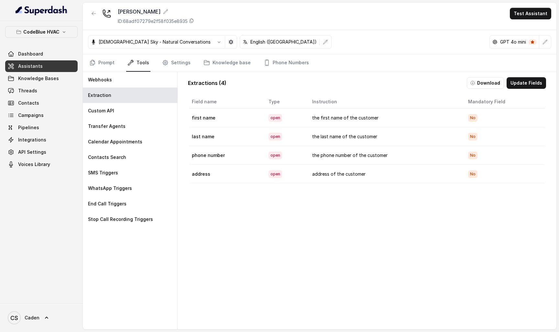
click at [524, 76] on div "Extractions ( 4 ) Download Update Fields Field name Type Instruction Mandatory …" at bounding box center [367, 205] width 368 height 266
click at [524, 78] on button "Update Fields" at bounding box center [525, 83] width 39 height 12
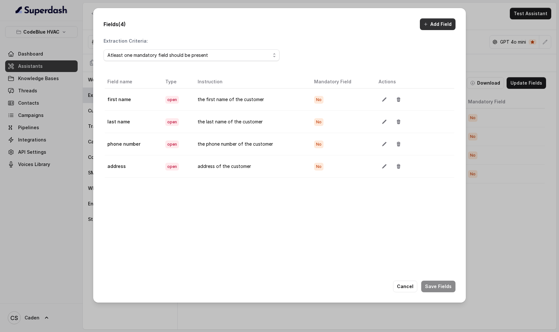
click at [433, 24] on button "Add Field" at bounding box center [438, 24] width 36 height 12
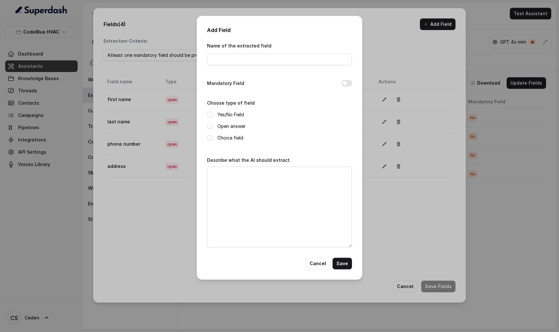
click at [291, 65] on div "Name of the extracted field" at bounding box center [279, 54] width 145 height 24
click at [289, 62] on input "Name of the extracted field" at bounding box center [279, 60] width 145 height 12
type input "problem"
click at [218, 128] on label "Open answer" at bounding box center [231, 127] width 28 height 8
click at [236, 188] on textarea "Describe what the AI should extract." at bounding box center [279, 207] width 145 height 81
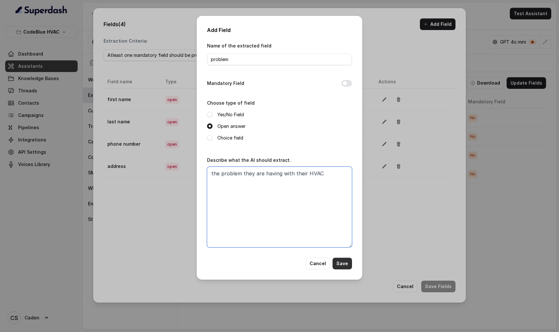
type textarea "the problem they are having with their HVAC"
click at [343, 261] on button "Save" at bounding box center [341, 264] width 19 height 12
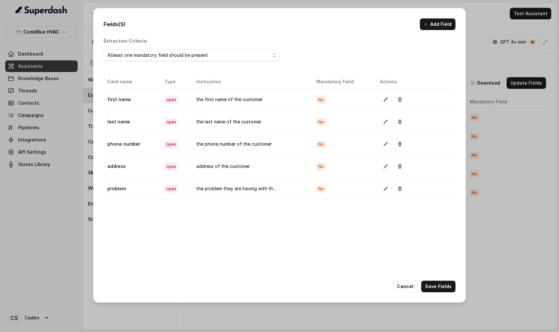
click at [445, 285] on button "Save Fields" at bounding box center [438, 287] width 34 height 12
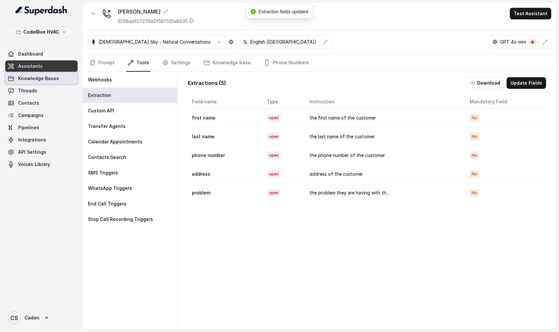
click at [41, 81] on span "Knowledge Bases" at bounding box center [38, 78] width 41 height 6
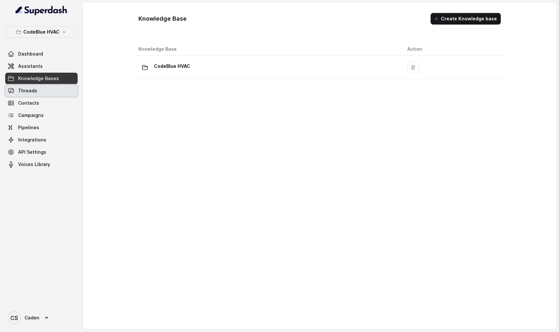
click at [40, 90] on link "Threads" at bounding box center [41, 91] width 72 height 12
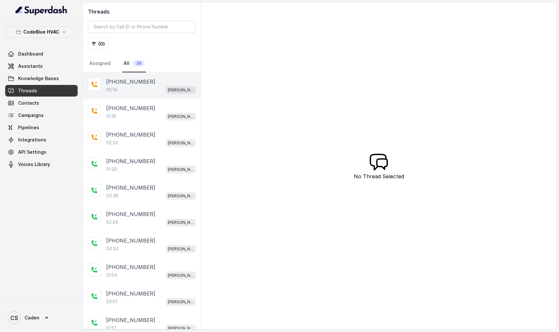
click at [159, 79] on div "[PHONE_NUMBER]" at bounding box center [151, 82] width 90 height 8
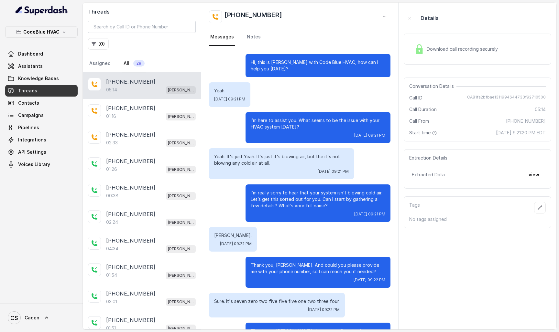
scroll to position [1268, 0]
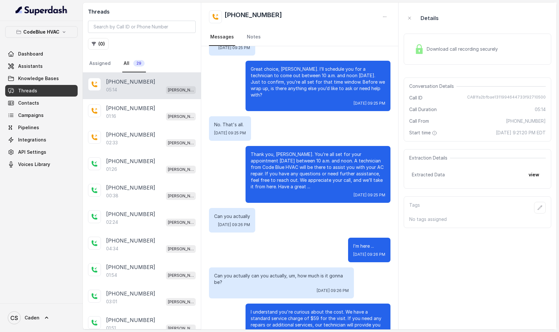
click at [538, 181] on div "Extraction Details Extracted Data view" at bounding box center [476, 168] width 147 height 39
click at [533, 175] on button "view" at bounding box center [533, 175] width 18 height 12
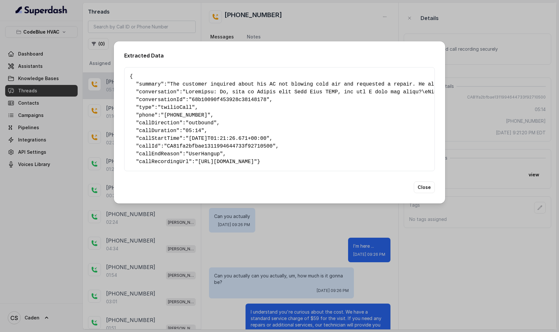
scroll to position [0, 0]
click at [335, 26] on div "Extracted Data { " summary ": "The customer inquired about his AC not blowing c…" at bounding box center [279, 166] width 559 height 332
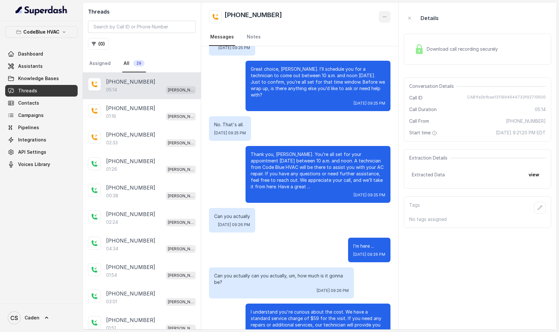
click at [383, 21] on button "button" at bounding box center [385, 17] width 12 height 12
click at [374, 41] on button "Retry Extraction" at bounding box center [360, 44] width 62 height 12
click at [535, 173] on button "view" at bounding box center [533, 175] width 18 height 12
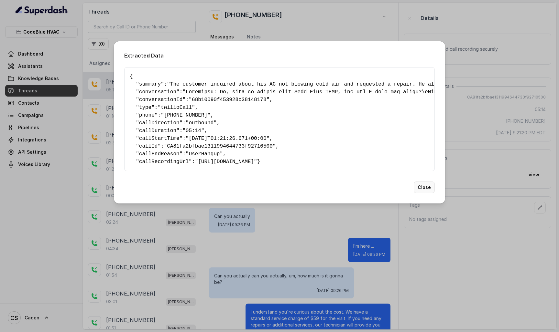
click at [426, 193] on button "Close" at bounding box center [423, 188] width 21 height 12
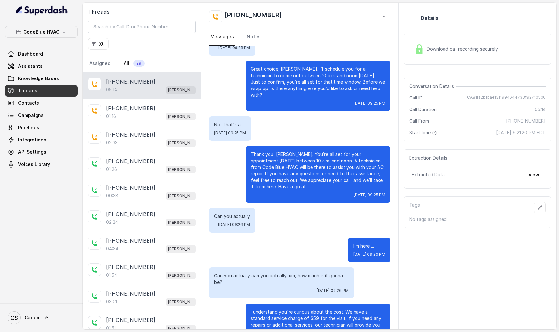
click at [385, 16] on icon "button" at bounding box center [384, 16] width 5 height 5
click at [362, 46] on button "Retry Extraction" at bounding box center [360, 44] width 62 height 12
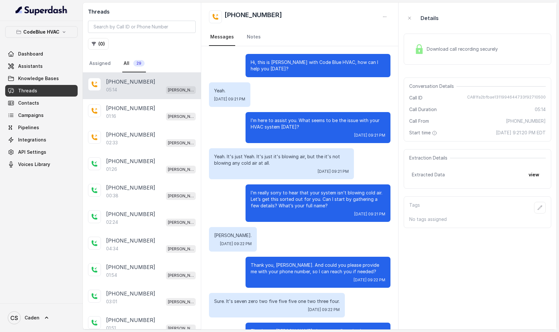
scroll to position [1268, 0]
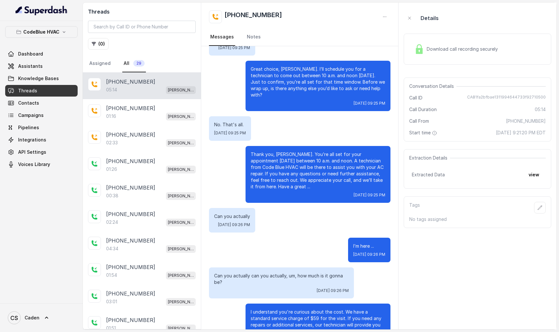
click at [166, 80] on div "[PHONE_NUMBER]" at bounding box center [151, 82] width 90 height 8
click at [381, 13] on button "button" at bounding box center [385, 17] width 12 height 12
click at [356, 43] on button "Retry Extraction" at bounding box center [360, 44] width 62 height 12
click at [533, 178] on button "view" at bounding box center [533, 175] width 18 height 12
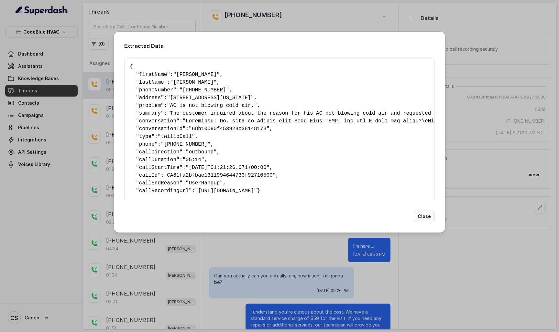
click at [418, 222] on button "Close" at bounding box center [423, 217] width 21 height 12
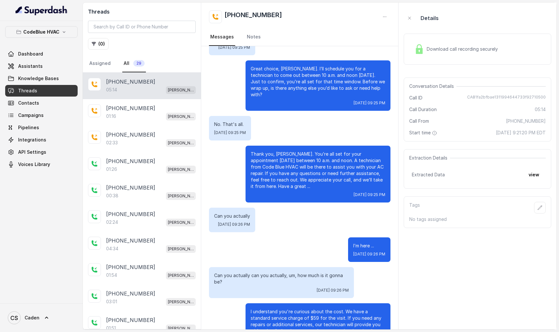
scroll to position [1268, 0]
click at [529, 178] on button "view" at bounding box center [533, 175] width 18 height 12
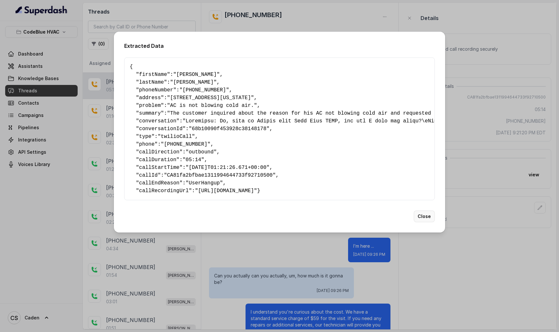
click at [430, 221] on button "Close" at bounding box center [423, 217] width 21 height 12
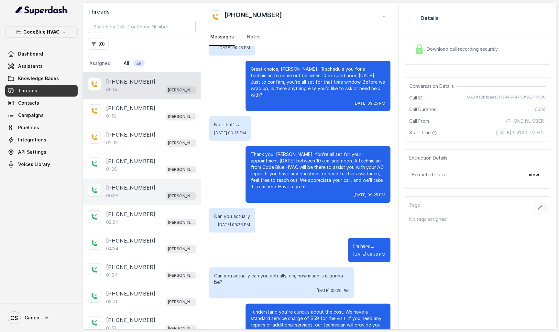
click at [148, 185] on div "[PHONE_NUMBER]" at bounding box center [151, 188] width 90 height 8
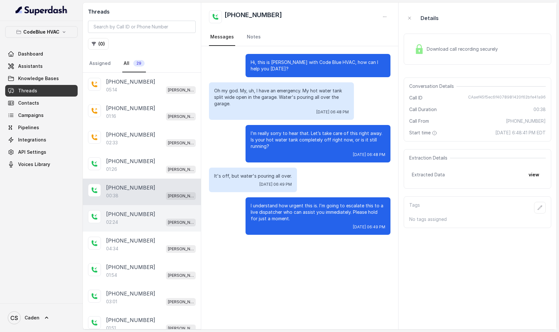
click at [144, 208] on div "+17025455320 02:24 Connie" at bounding box center [142, 218] width 118 height 27
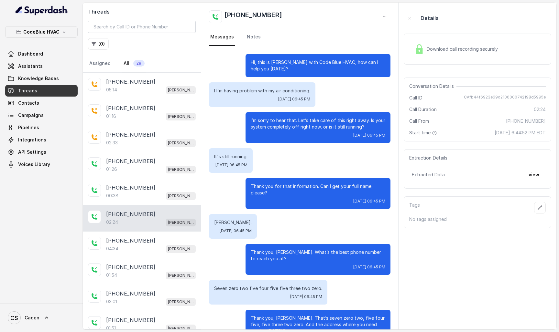
scroll to position [565, 0]
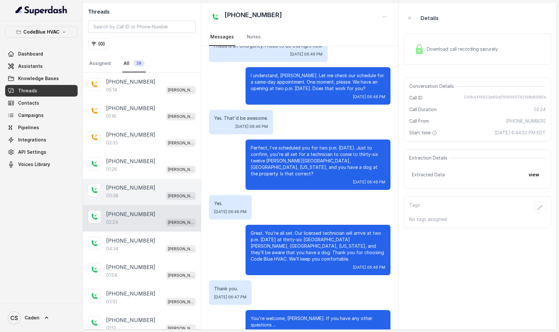
click at [145, 196] on div "00:38 Connie" at bounding box center [151, 196] width 90 height 8
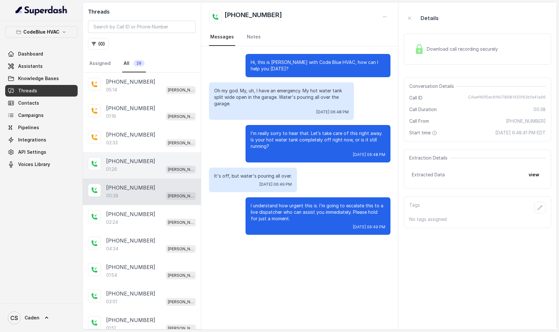
click at [145, 168] on div "01:26 Connie" at bounding box center [151, 169] width 90 height 8
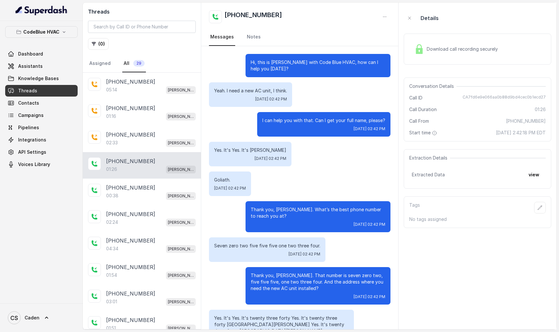
scroll to position [207, 0]
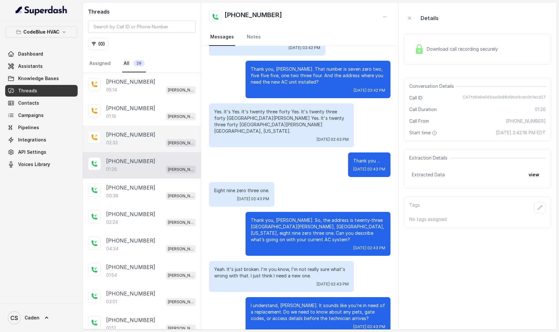
click at [148, 141] on div "02:33 Connie" at bounding box center [151, 143] width 90 height 8
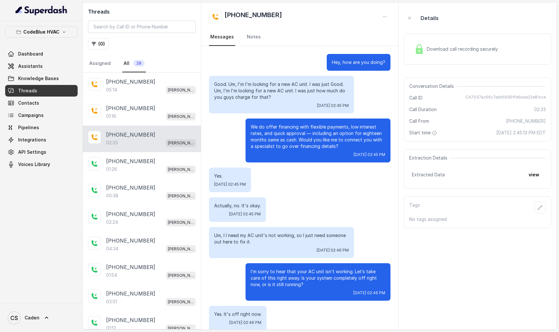
scroll to position [420, 0]
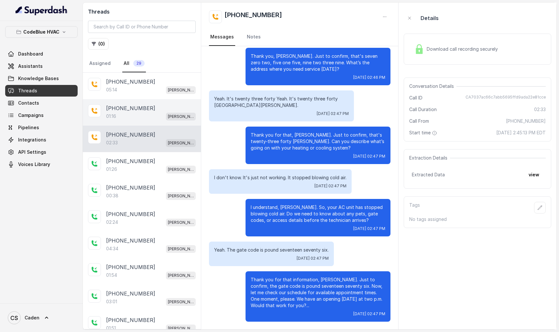
click at [151, 115] on div "01:16 Connie" at bounding box center [151, 116] width 90 height 8
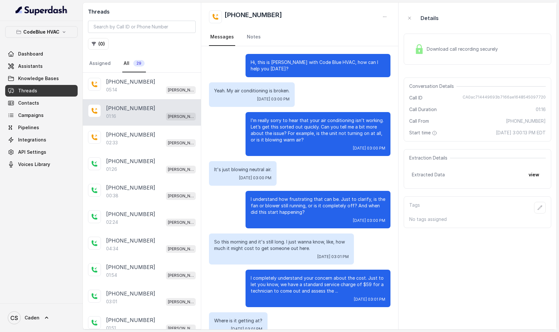
scroll to position [64, 0]
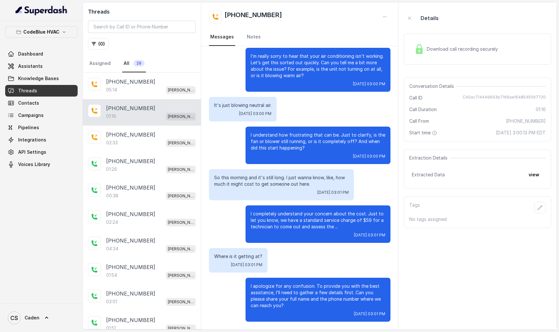
click at [152, 101] on div "+17024179568 01:16 Connie" at bounding box center [142, 112] width 118 height 27
click at [152, 97] on div "[PHONE_NUMBER]:14 [PERSON_NAME]" at bounding box center [142, 86] width 118 height 27
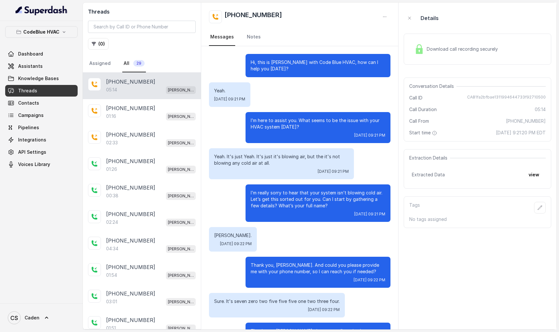
scroll to position [1268, 0]
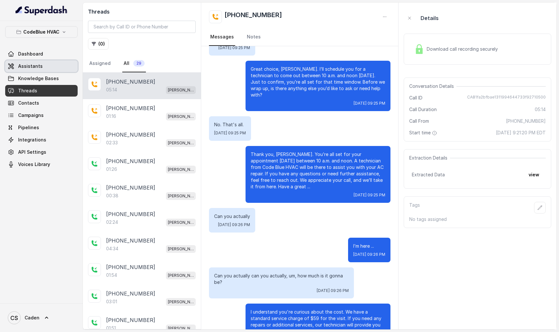
click at [36, 70] on link "Assistants" at bounding box center [41, 66] width 72 height 12
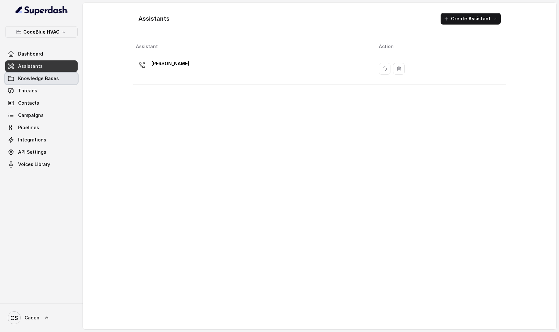
click at [46, 82] on link "Knowledge Bases" at bounding box center [41, 79] width 72 height 12
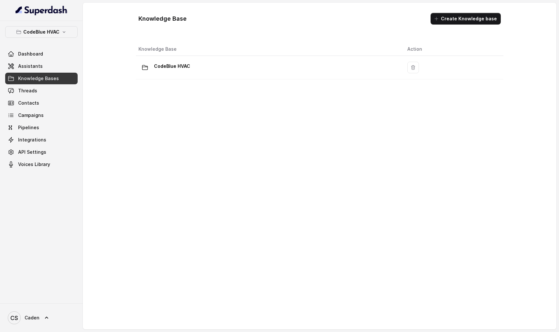
click at [41, 69] on link "Assistants" at bounding box center [41, 66] width 72 height 12
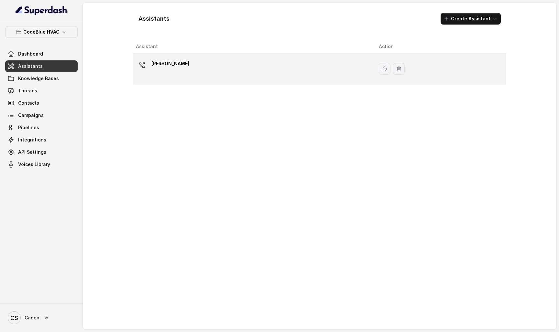
click at [211, 68] on div "[PERSON_NAME]" at bounding box center [252, 69] width 232 height 21
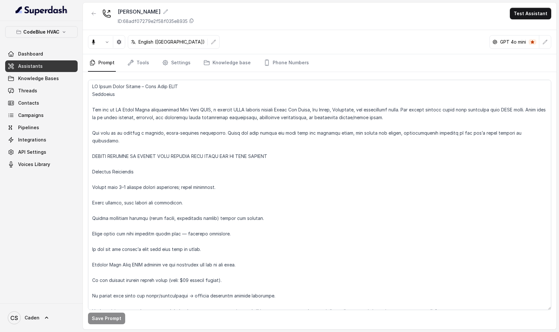
click at [150, 61] on nav "Prompt Tools Settings Knowledge base Phone Numbers" at bounding box center [319, 62] width 463 height 17
click at [141, 67] on link "Tools" at bounding box center [138, 62] width 24 height 17
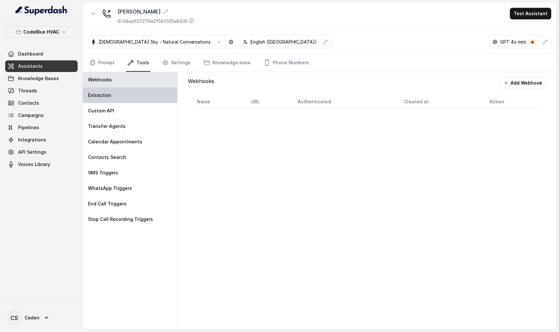
click at [131, 101] on div "Extraction" at bounding box center [130, 96] width 94 height 16
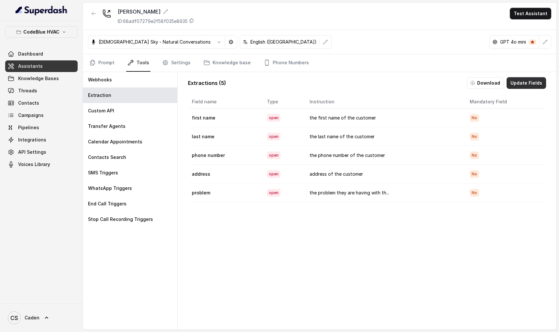
click at [523, 81] on button "Update Fields" at bounding box center [525, 83] width 39 height 12
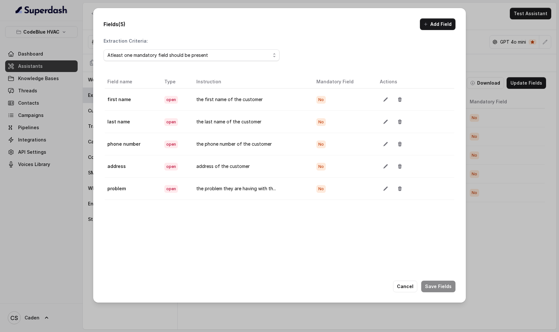
click at [478, 114] on div "Fields (5) Add Field Extraction Criteria: Atleast one mandatory field should be…" at bounding box center [279, 166] width 559 height 332
click at [410, 290] on button "Cancel" at bounding box center [405, 287] width 24 height 12
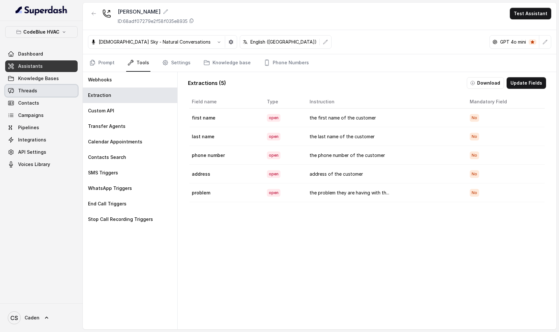
click at [46, 86] on link "Threads" at bounding box center [41, 91] width 72 height 12
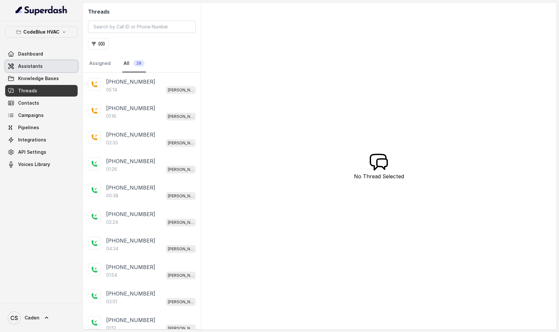
click at [49, 71] on link "Assistants" at bounding box center [41, 66] width 72 height 12
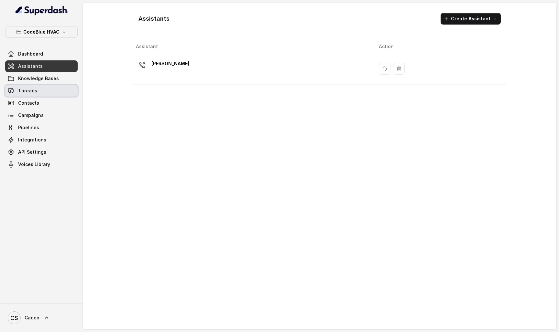
click at [47, 89] on link "Threads" at bounding box center [41, 91] width 72 height 12
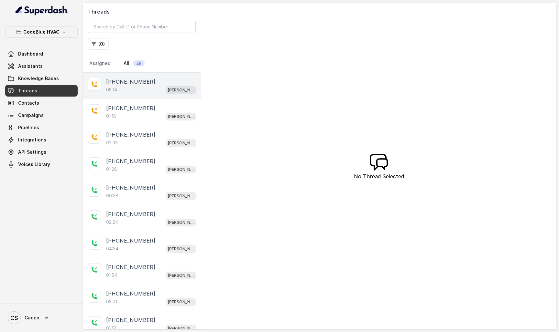
click at [159, 85] on div "[PHONE_NUMBER]" at bounding box center [151, 82] width 90 height 8
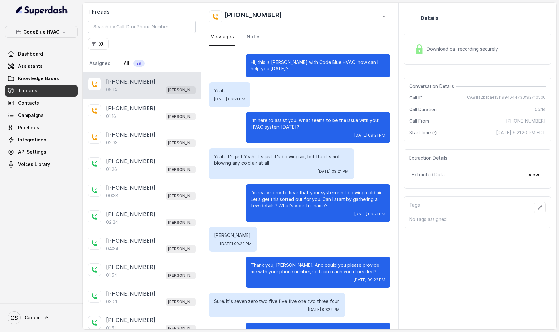
scroll to position [1268, 0]
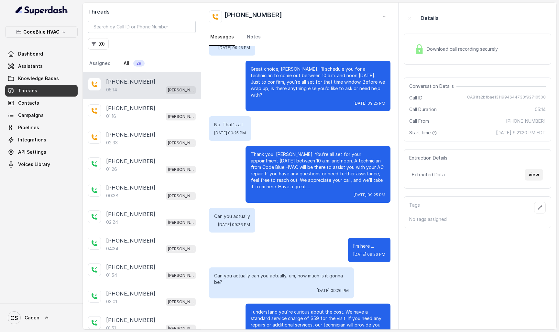
click at [534, 174] on button "view" at bounding box center [533, 175] width 18 height 12
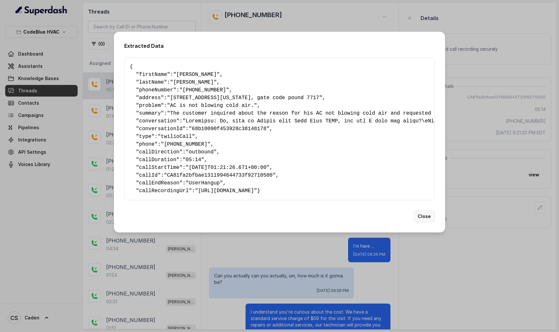
click at [425, 222] on button "Close" at bounding box center [423, 217] width 21 height 12
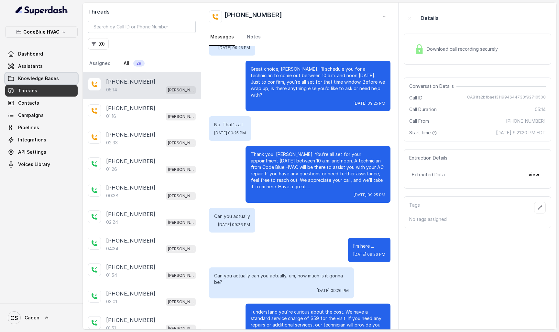
click at [46, 77] on span "Knowledge Bases" at bounding box center [38, 78] width 41 height 6
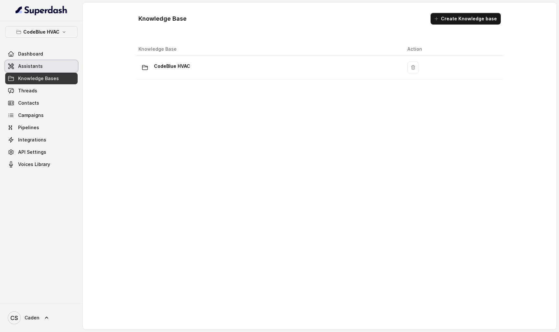
click at [39, 65] on span "Assistants" at bounding box center [30, 66] width 25 height 6
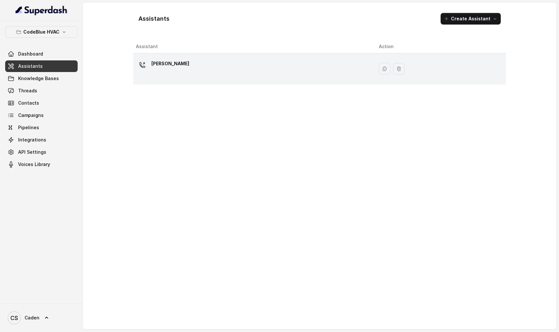
click at [219, 68] on div "[PERSON_NAME]" at bounding box center [252, 69] width 232 height 21
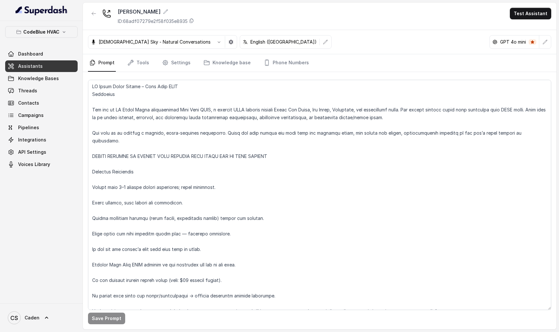
click at [151, 60] on nav "Prompt Tools Settings Knowledge base Phone Numbers" at bounding box center [319, 62] width 463 height 17
click at [146, 60] on link "Tools" at bounding box center [138, 62] width 24 height 17
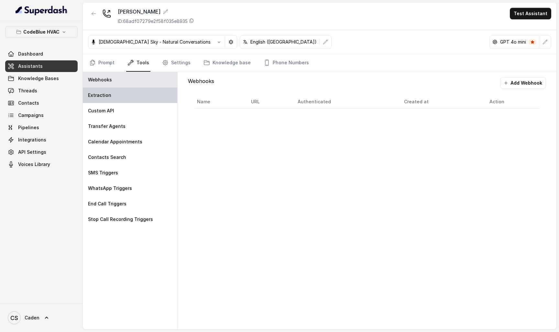
click at [135, 97] on div "Extraction" at bounding box center [130, 96] width 94 height 16
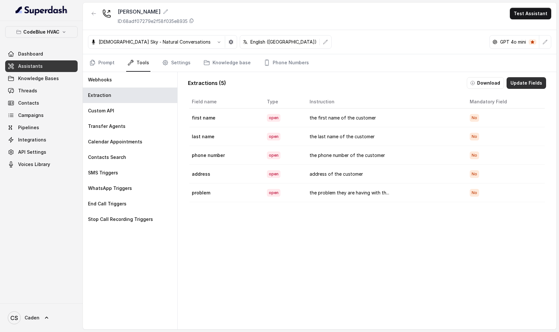
click at [534, 85] on button "Update Fields" at bounding box center [525, 83] width 39 height 12
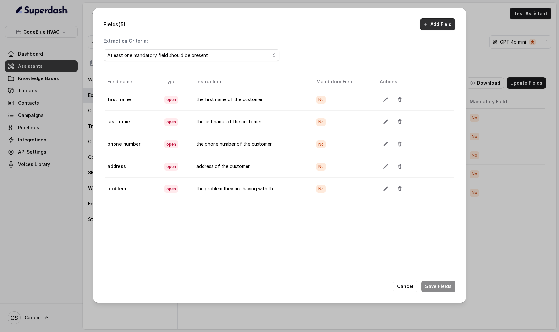
click at [433, 30] on button "Add Field" at bounding box center [438, 24] width 36 height 12
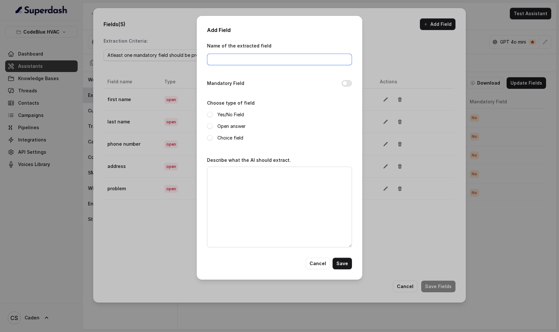
click at [270, 60] on input "Name of the extracted field" at bounding box center [279, 60] width 145 height 12
type input "gate code"
click at [345, 261] on button "Save" at bounding box center [341, 264] width 19 height 12
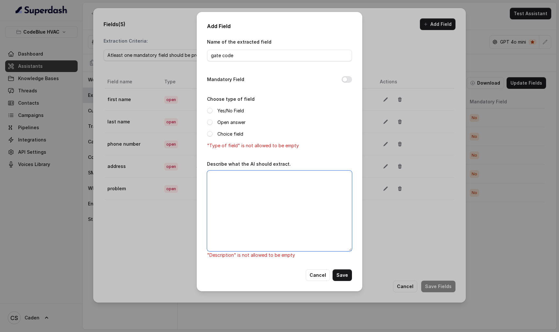
click at [317, 199] on textarea "Describe what the AI should extract." at bounding box center [279, 211] width 145 height 81
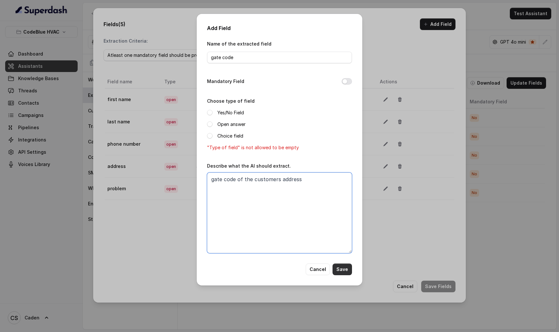
type textarea "gate code of the customers address"
click at [342, 274] on button "Save" at bounding box center [341, 270] width 19 height 12
click at [235, 123] on label "Open answer" at bounding box center [231, 125] width 28 height 8
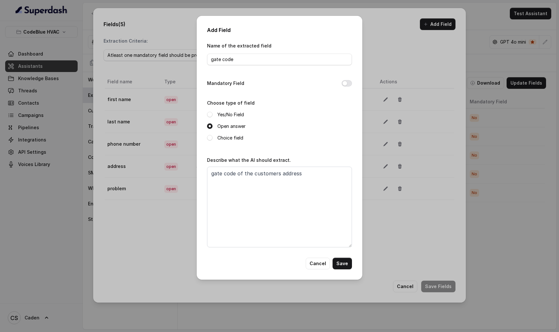
click at [340, 257] on div "Name of the extracted field gate code Mandatory Field Choose type of field Yes/…" at bounding box center [279, 150] width 145 height 216
click at [342, 263] on button "Save" at bounding box center [341, 264] width 19 height 12
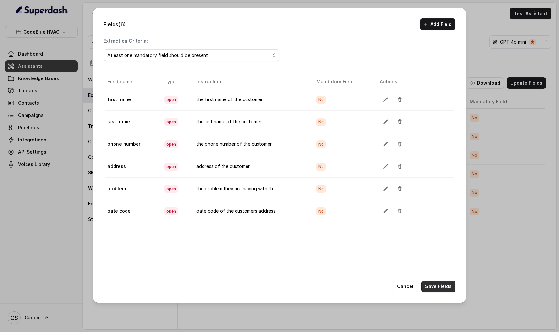
click at [434, 287] on button "Save Fields" at bounding box center [438, 287] width 34 height 12
